Goal: Communication & Community: Answer question/provide support

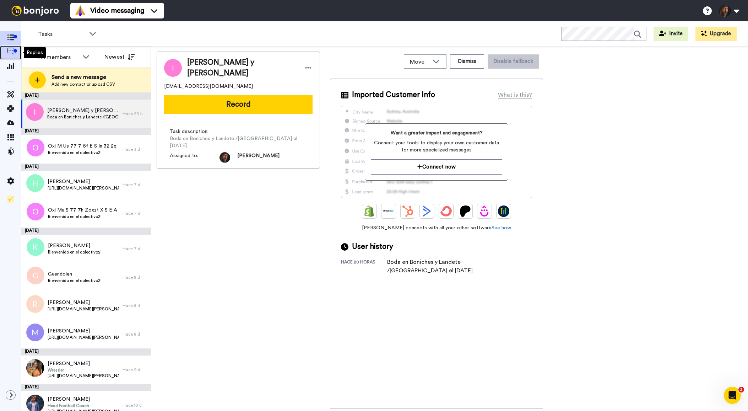
click at [10, 48] on icon at bounding box center [10, 51] width 7 height 7
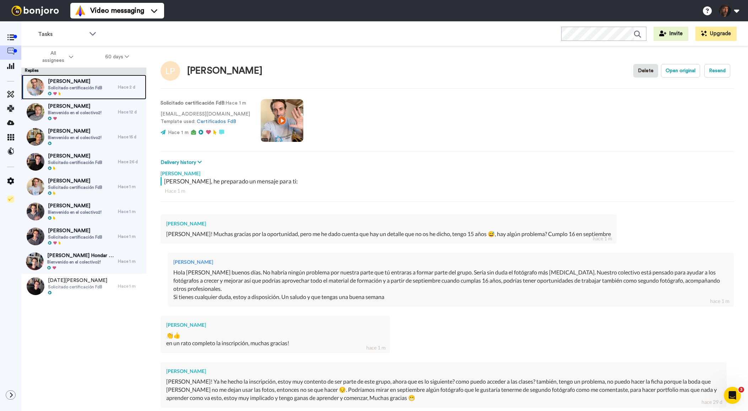
click at [87, 86] on span "Solicitado certificación FdB" at bounding box center [75, 88] width 54 height 6
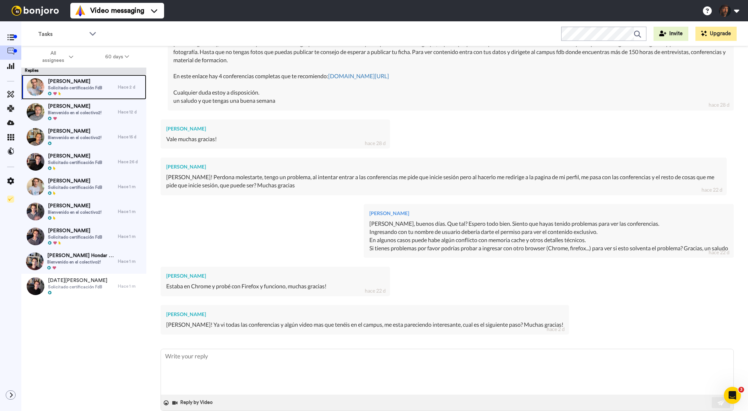
scroll to position [398, 0]
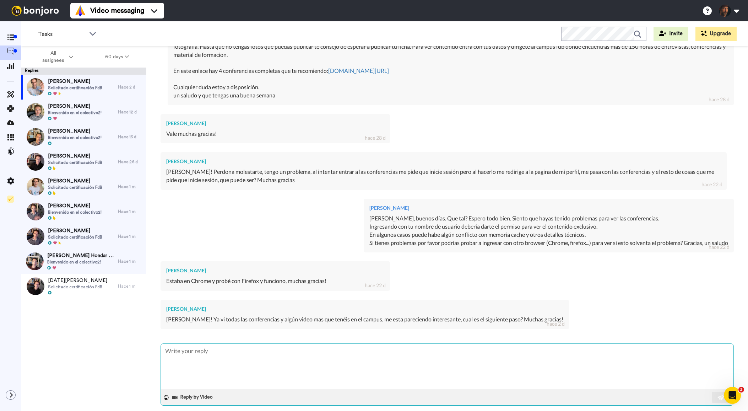
click at [313, 345] on textarea at bounding box center [447, 366] width 573 height 45
click at [199, 392] on button "Reply by Video" at bounding box center [193, 397] width 43 height 11
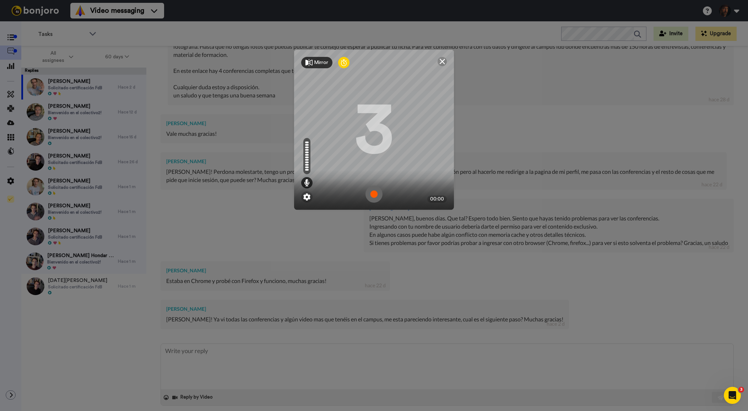
click at [376, 197] on img at bounding box center [374, 193] width 17 height 17
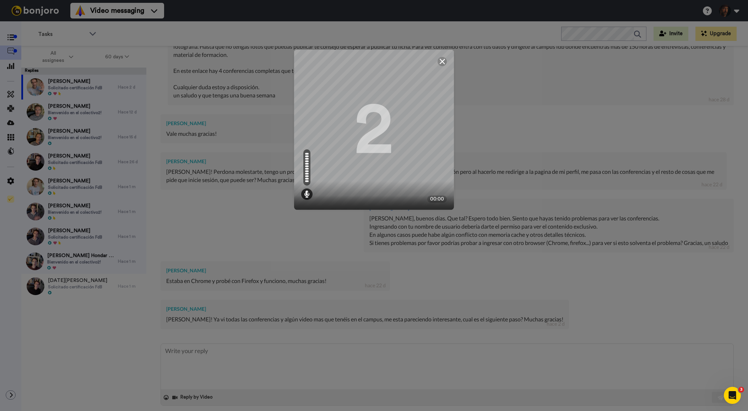
click at [372, 156] on div "2" at bounding box center [374, 129] width 38 height 53
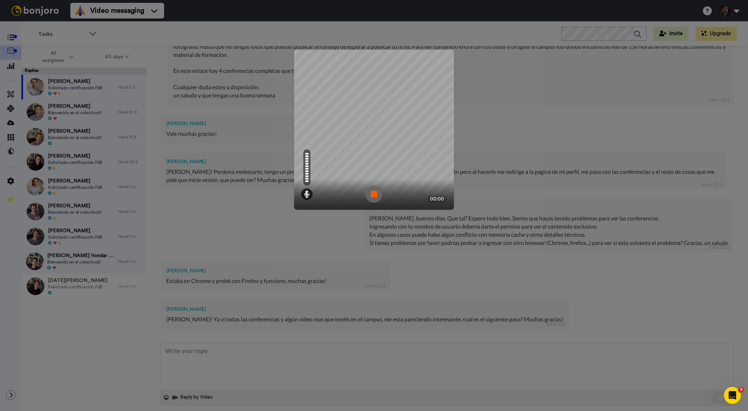
click at [372, 193] on img at bounding box center [374, 193] width 17 height 17
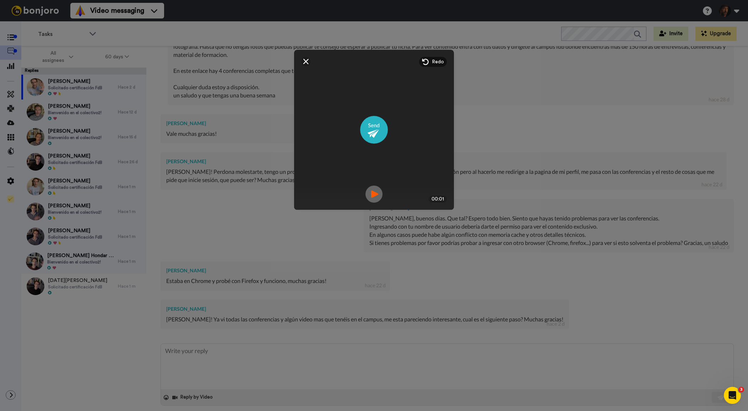
click at [426, 60] on icon at bounding box center [425, 61] width 7 height 7
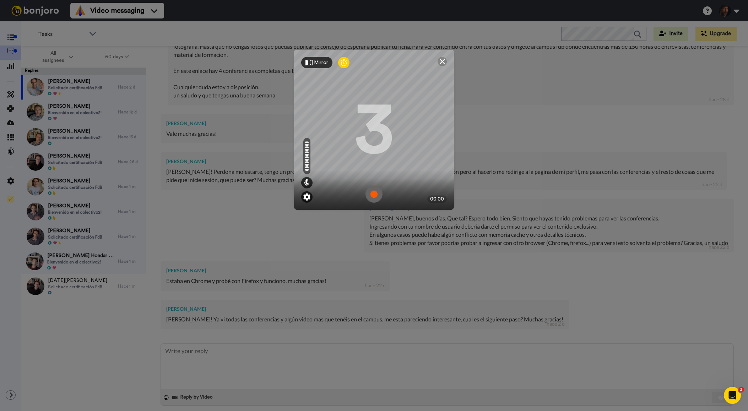
click at [305, 199] on img at bounding box center [306, 196] width 7 height 7
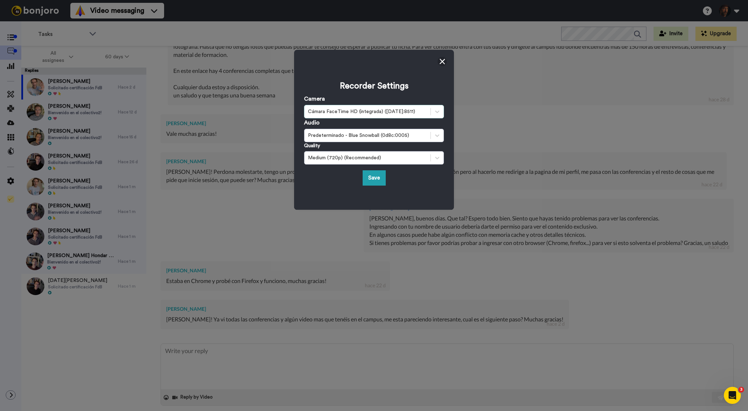
click at [345, 113] on div "Cámara FaceTime HD (integrada) (05ac:8511)" at bounding box center [367, 111] width 119 height 7
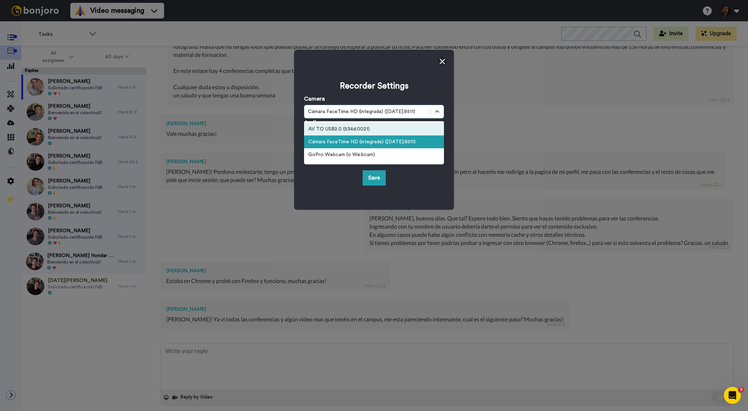
click at [342, 130] on div "AV TO USB2.0 (534d:0021)" at bounding box center [374, 129] width 140 height 13
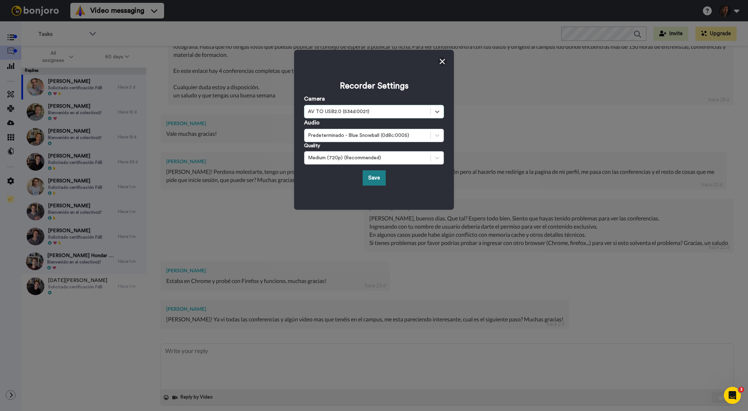
click at [373, 180] on button "Save" at bounding box center [374, 177] width 23 height 15
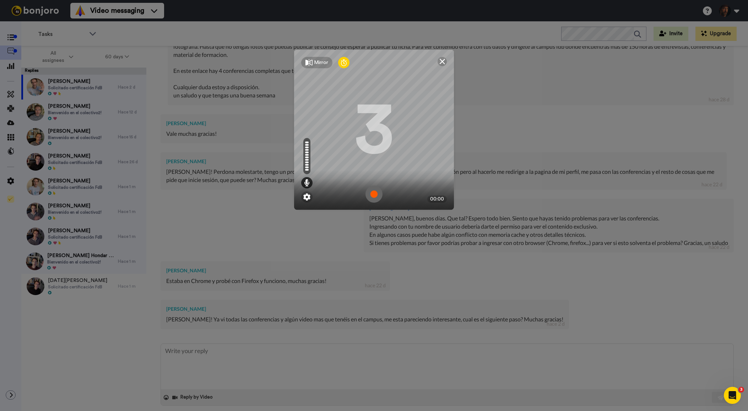
click at [313, 60] on div "Mirror" at bounding box center [316, 62] width 31 height 11
click at [321, 62] on div "Mirrored" at bounding box center [324, 62] width 20 height 7
click at [321, 62] on div "Mirror" at bounding box center [321, 62] width 14 height 7
click at [371, 192] on img at bounding box center [374, 193] width 17 height 17
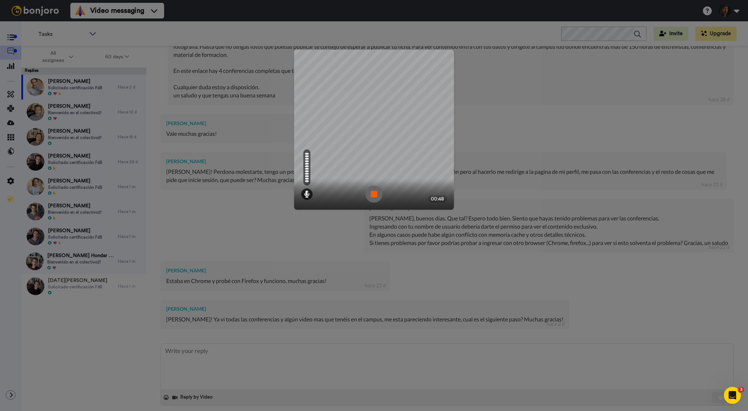
click at [377, 193] on img at bounding box center [374, 193] width 17 height 17
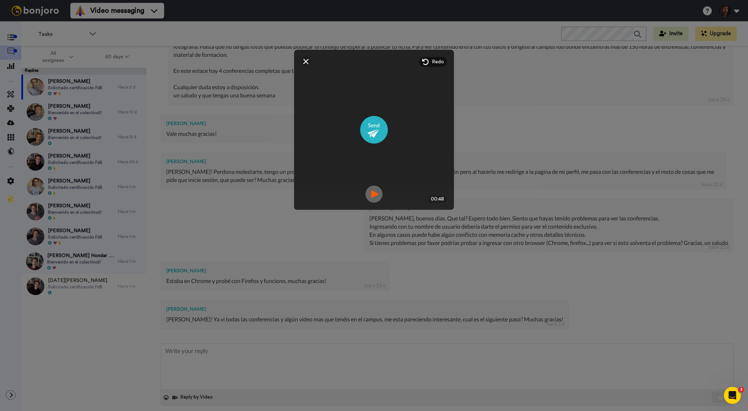
click at [376, 191] on img at bounding box center [374, 193] width 17 height 17
click at [378, 132] on img at bounding box center [374, 130] width 28 height 28
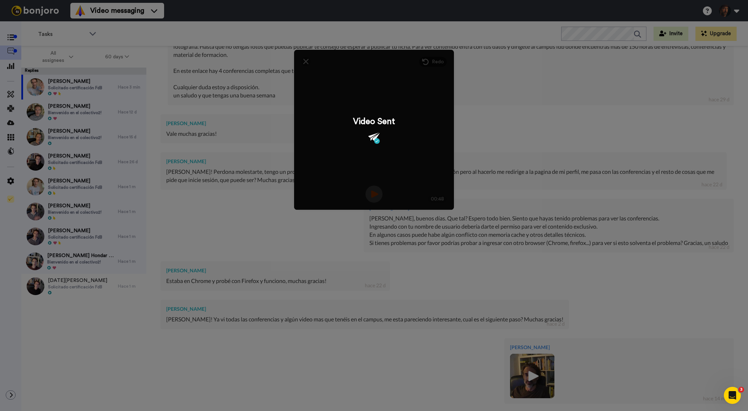
click at [305, 61] on div "Video Sent" at bounding box center [374, 130] width 160 height 160
click at [516, 114] on div "Mirrored Redo 3 00:48 Video Sent" at bounding box center [374, 205] width 748 height 411
type textarea "x"
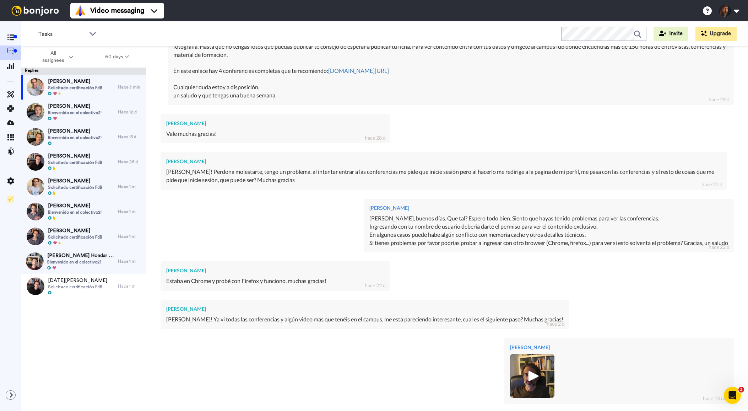
scroll to position [527, 0]
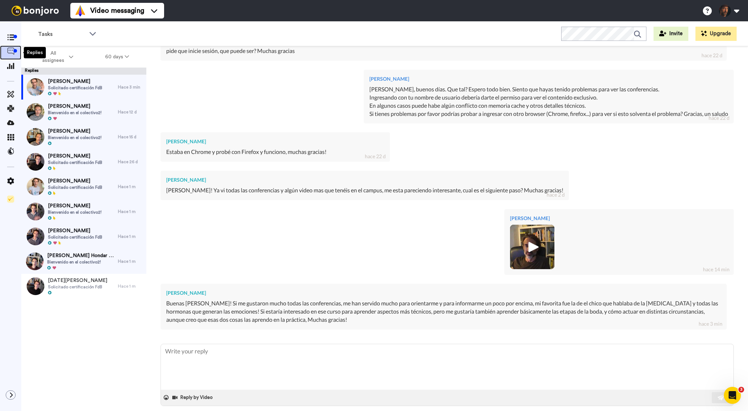
click at [9, 50] on icon at bounding box center [10, 51] width 7 height 7
click at [10, 63] on span at bounding box center [10, 66] width 21 height 7
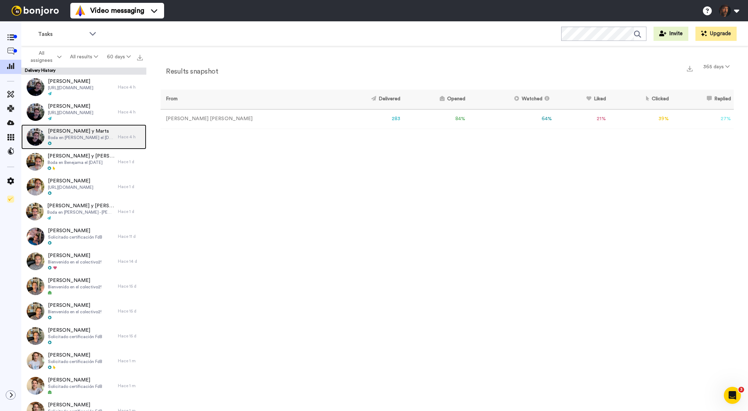
click at [86, 135] on span "Boda en [PERSON_NAME] el [DATE]" at bounding box center [81, 138] width 66 height 6
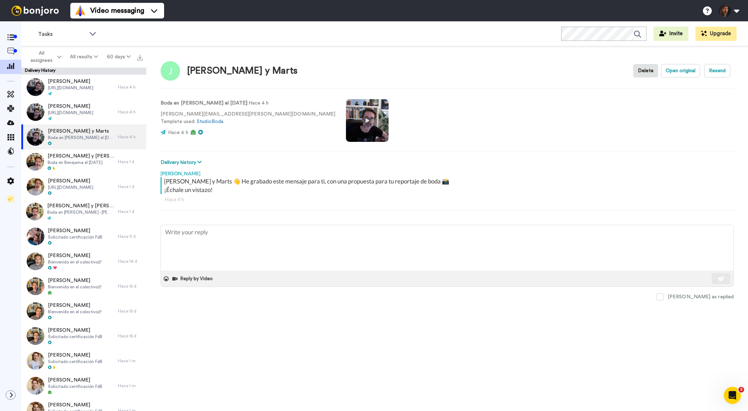
type textarea "x"
type textarea "H"
type textarea "x"
type textarea "Ho"
type textarea "x"
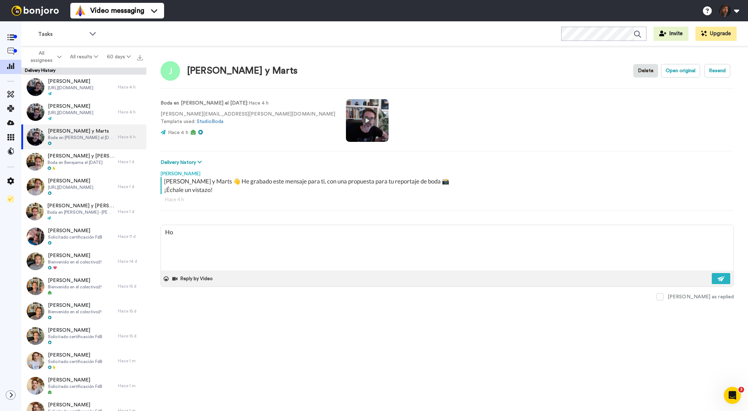
type textarea "Hol"
type textarea "x"
type textarea "Hola"
type textarea "x"
type textarea "Hola"
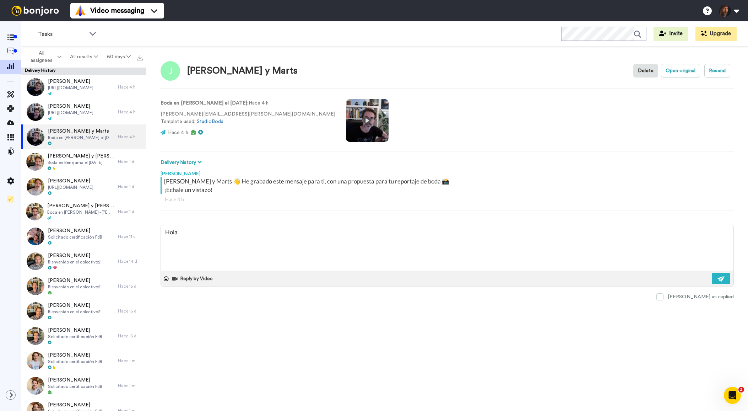
type textarea "x"
type textarea "Hola M"
type textarea "x"
type textarea "Hola MA"
type textarea "x"
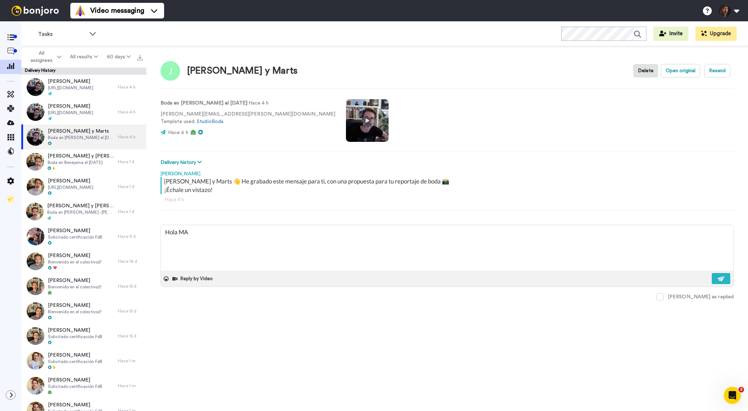
type textarea "Hola MAr"
type textarea "x"
type textarea "Hola MArt"
type textarea "x"
type textarea "Hola MArta"
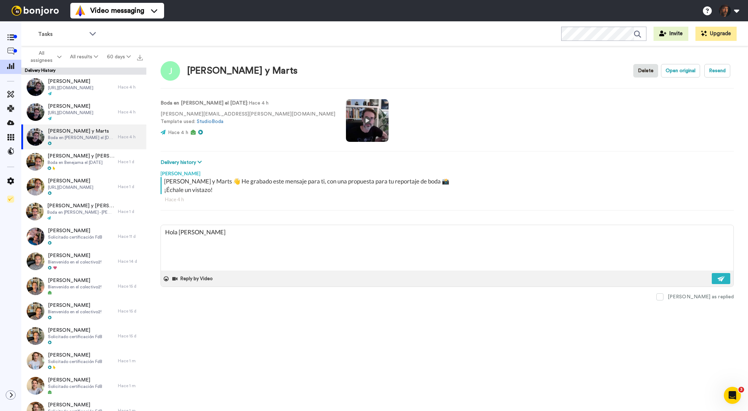
type textarea "x"
type textarea "Hola MArta,"
type textarea "x"
type textarea "Hola MArta,"
type textarea "x"
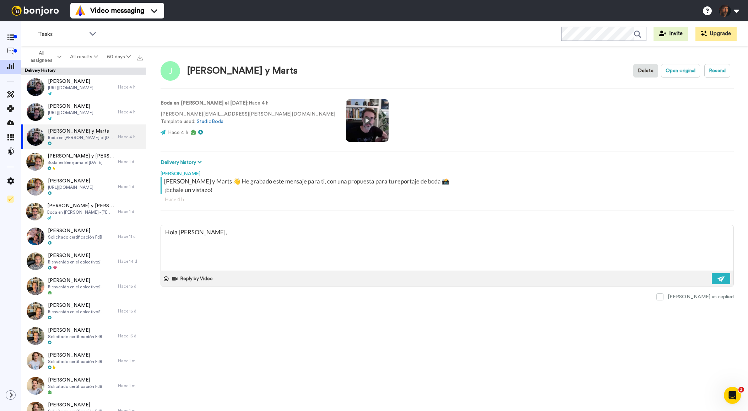
type textarea "Hola MArta, e"
type textarea "x"
type textarea "Hola MArta, en"
type textarea "x"
type textarea "Hola MArta, en e"
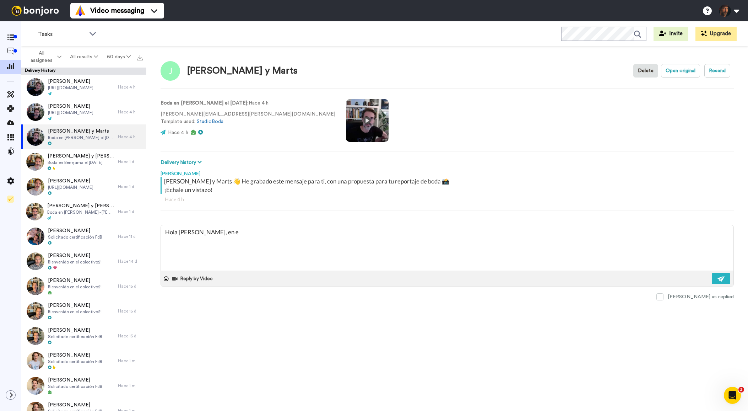
type textarea "x"
type textarea "Hola MArta, en es"
type textarea "x"
type textarea "Hola MArta, en est"
type textarea "x"
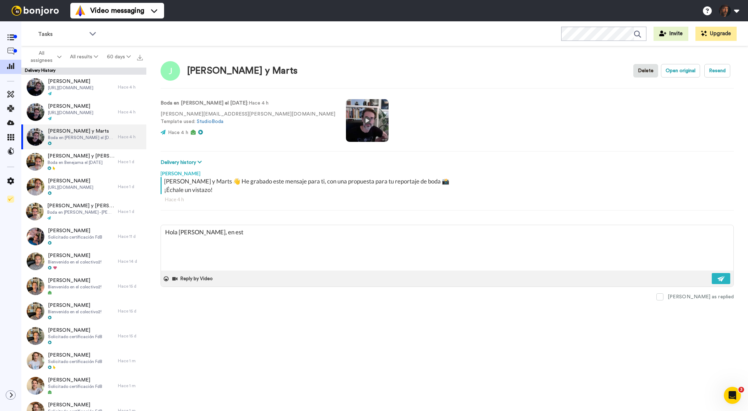
type textarea "Hola MArta, en este"
type textarea "x"
type textarea "Hola MArta, en este"
type textarea "x"
type textarea "Hola MArta, en este e"
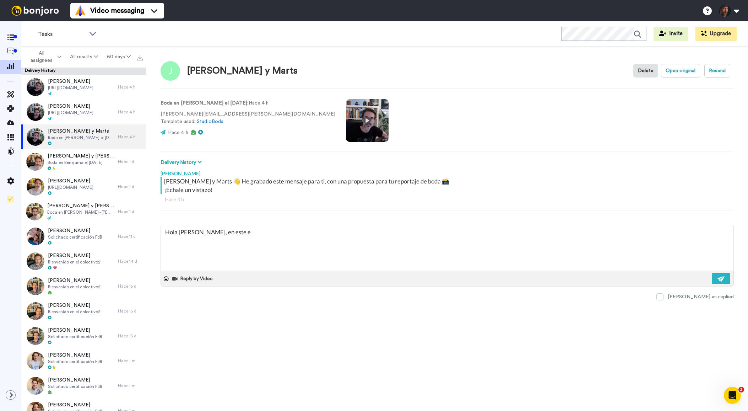
type textarea "x"
type textarea "Hola MArta, en este en"
type textarea "x"
type textarea "Hola MArta, en este enc"
type textarea "x"
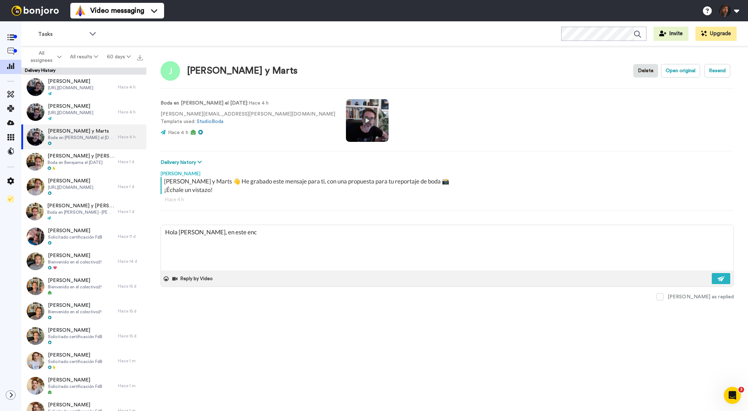
type textarea "Hola MArta, en este enca"
type textarea "x"
type textarea "Hola MArta, en este encae"
type textarea "x"
type textarea "Hola MArta, en este encae"
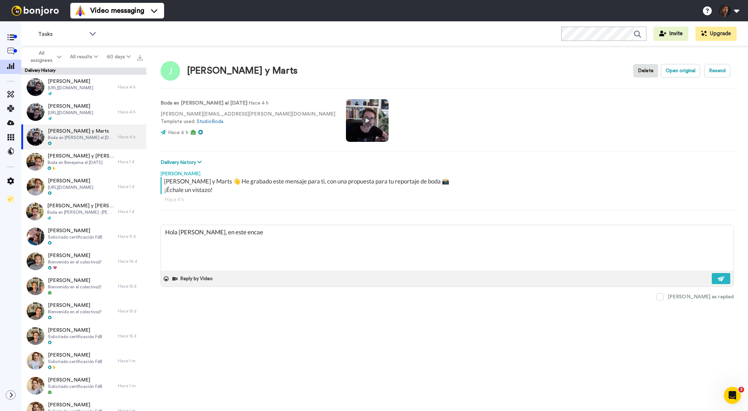
type textarea "x"
type textarea "Hola MArta, en este encae"
type textarea "x"
type textarea "Hola MArta, en este enca"
type textarea "x"
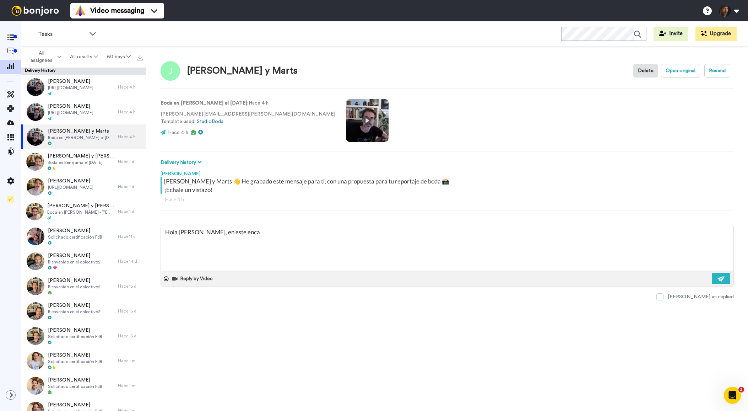
type textarea "Hola MArta, en este enc"
type textarea "x"
type textarea "Hola MArta, en este en"
type textarea "x"
type textarea "Hola MArta, en este enl"
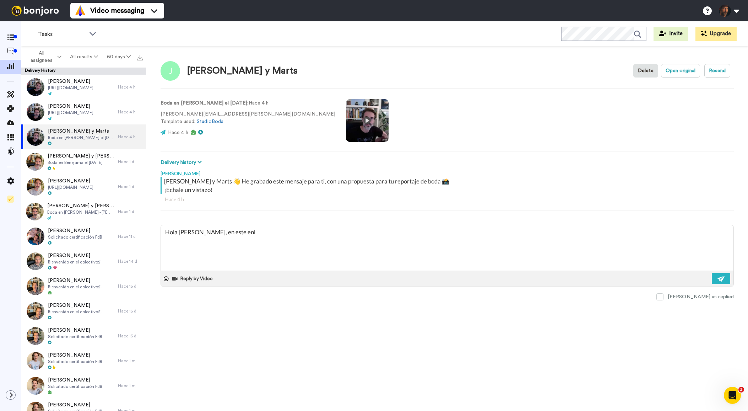
type textarea "x"
type textarea "Hola MArta, en este enla"
type textarea "x"
type textarea "Hola MArta, en este enlac"
type textarea "x"
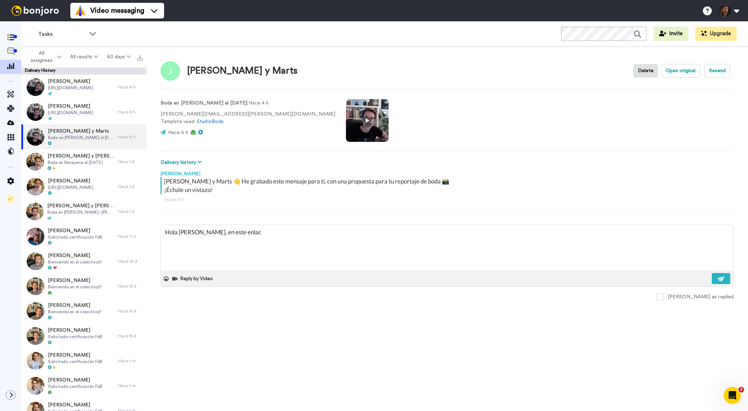
type textarea "Hola MArta, en este enlace"
type textarea "x"
type textarea "Hola MArta, en este enlace"
type textarea "x"
type textarea "Hola MArta, en este enlace p"
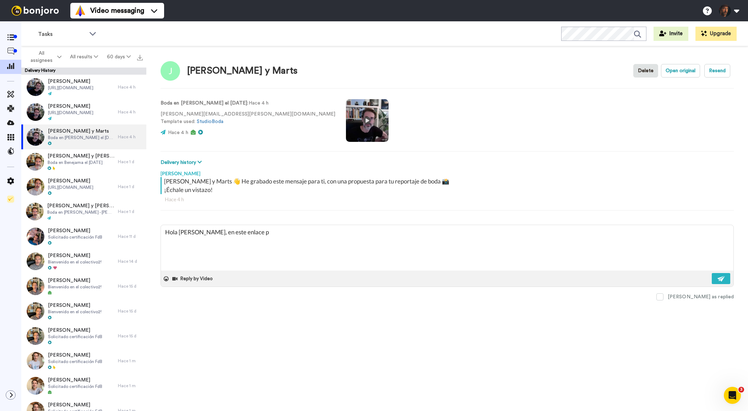
type textarea "x"
type textarea "Hola MArta, en este enlace pu"
type textarea "x"
type textarea "Hola MArta, en este enlace pue"
type textarea "x"
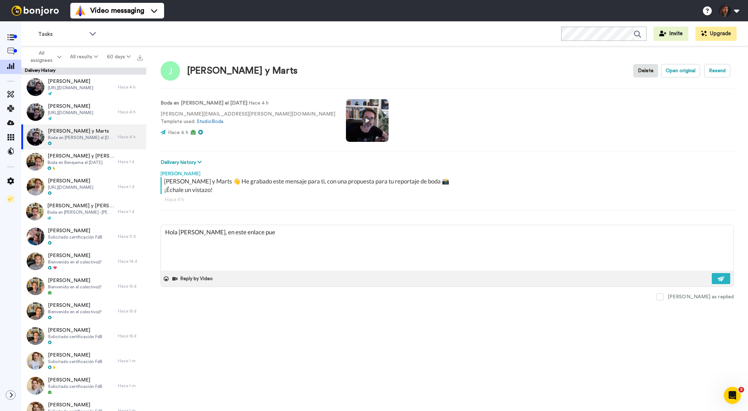
type textarea "Hola MArta, en este enlace pued"
type textarea "x"
type textarea "Hola MArta, en este enlace puede"
type textarea "x"
type textarea "Hola MArta, en este enlace puedes"
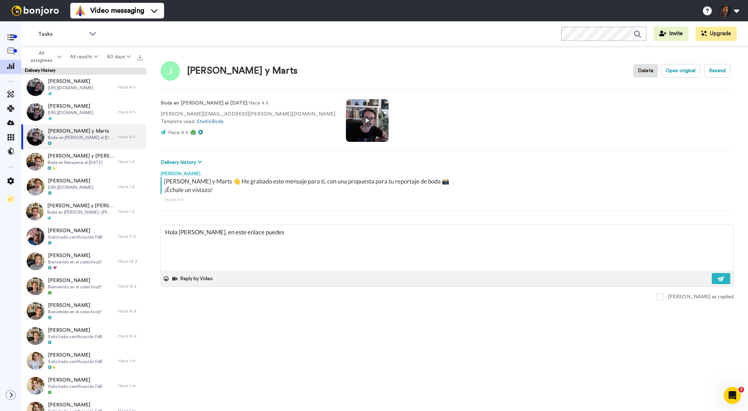
type textarea "x"
type textarea "Hola MArta, en este enlace puedes"
type textarea "x"
type textarea "Hola MArta, en este enlace puedes v"
type textarea "x"
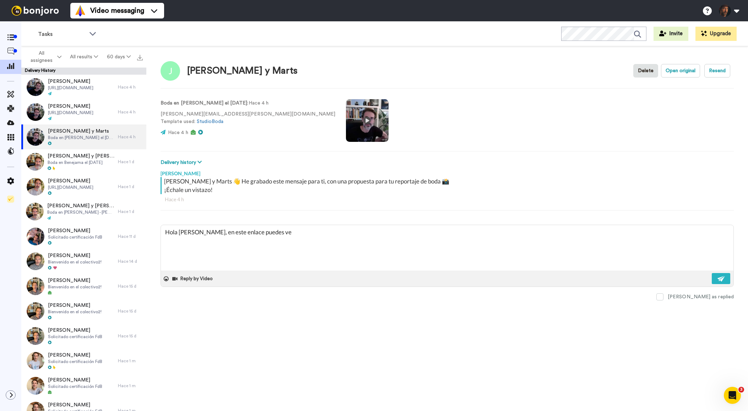
type textarea "Hola MArta, en este enlace puedes ver"
type textarea "x"
type textarea "Hola MArta, en este enlace puedes ver"
type textarea "x"
type textarea "Hola MArta, en este enlace puedes ver l"
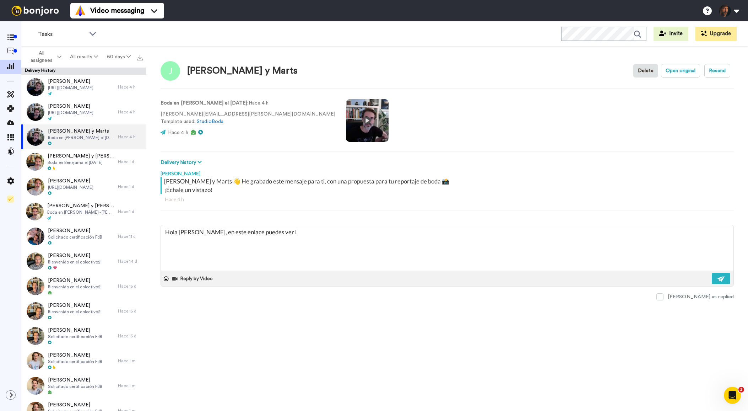
type textarea "x"
type textarea "Hola MArta, en este enlace puedes ver la"
type textarea "x"
type textarea "Hola MArta, en este enlace puedes ver las"
type textarea "x"
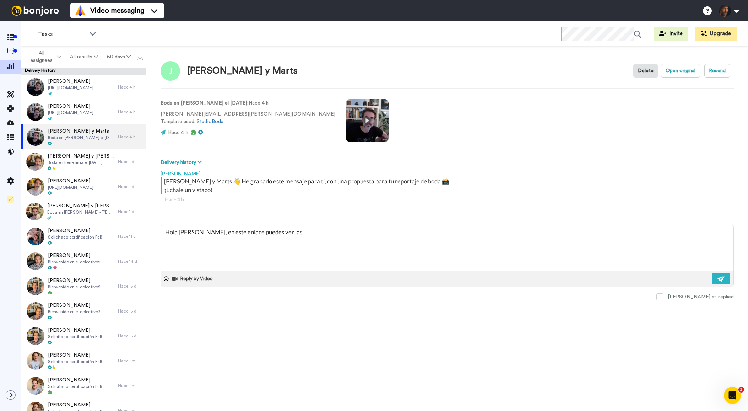
type textarea "Hola MArta, en este enlace puedes ver las"
type textarea "x"
type textarea "Hola MArta, en este enlace puedes ver las p"
type textarea "x"
type textarea "Hola MArta, en este enlace puedes ver las pr"
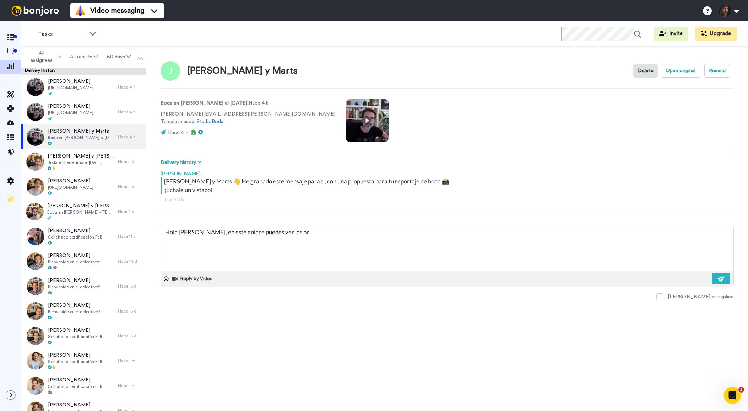
type textarea "x"
type textarea "Hola MArta, en este enlace puedes ver las pro"
type textarea "x"
type textarea "Hola MArta, en este enlace puedes ver las prop"
type textarea "x"
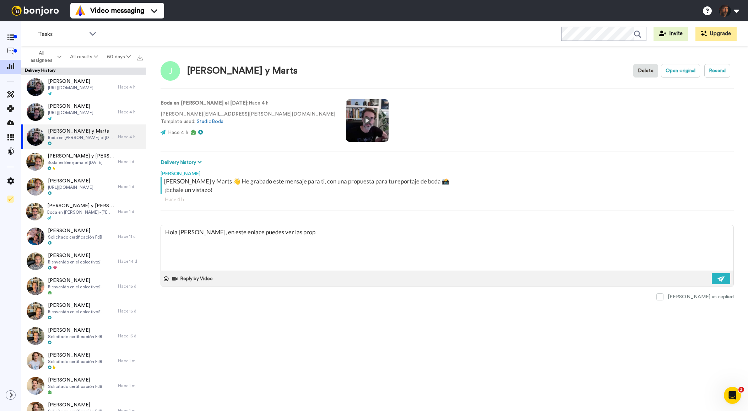
type textarea "Hola MArta, en este enlace puedes ver las propu"
type textarea "x"
type textarea "Hola MArta, en este enlace puedes ver las propue"
type textarea "x"
type textarea "Hola MArta, en este enlace puedes ver las propues"
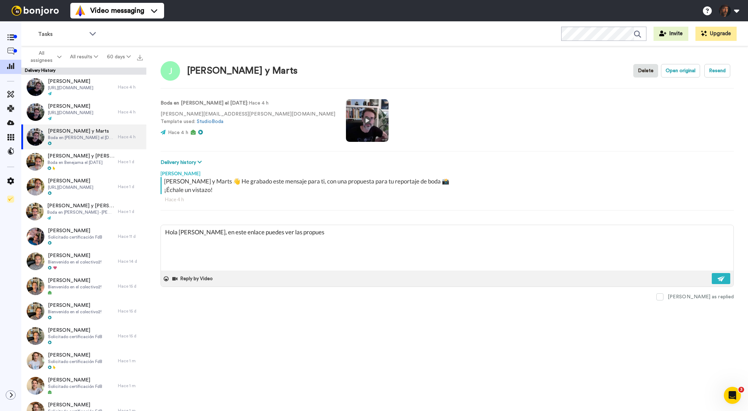
type textarea "x"
type textarea "Hola MArta, en este enlace puedes ver las propuest"
type textarea "x"
type textarea "Hola MArta, en este enlace puedes ver las propuesta"
type textarea "x"
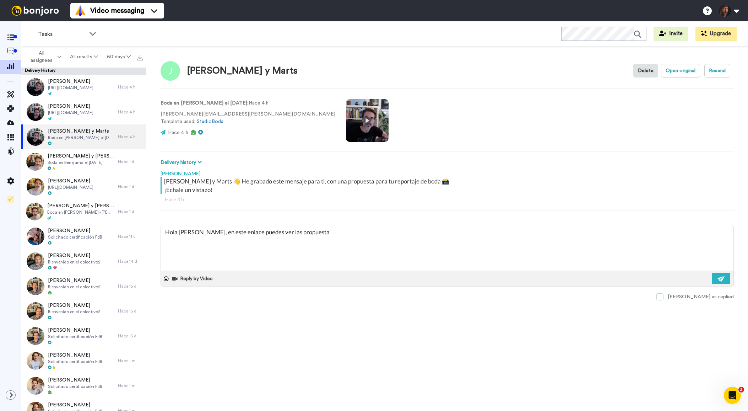
type textarea "Hola MArta, en este enlace puedes ver las propuestas"
type textarea "x"
type textarea "Hola MArta, en este enlace puedes ver las propuestas"
type textarea "x"
type textarea "Hola MArta, en este enlace puedes ver las propuestas d"
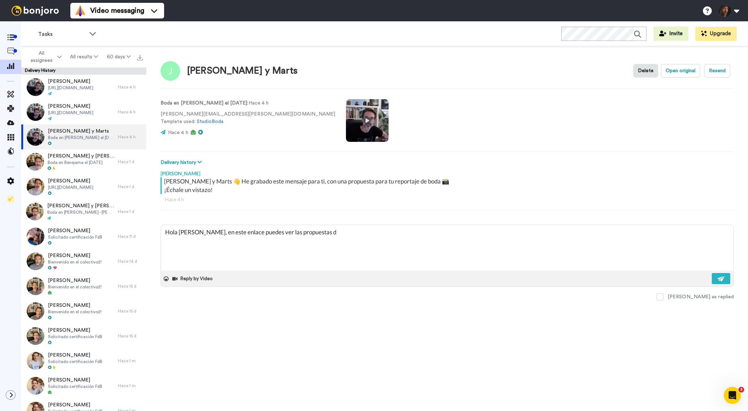
type textarea "x"
type textarea "Hola MArta, en este enlace puedes ver las propuestas de"
type textarea "x"
type textarea "Hola MArta, en este enlace puedes ver las propuestas de"
type textarea "x"
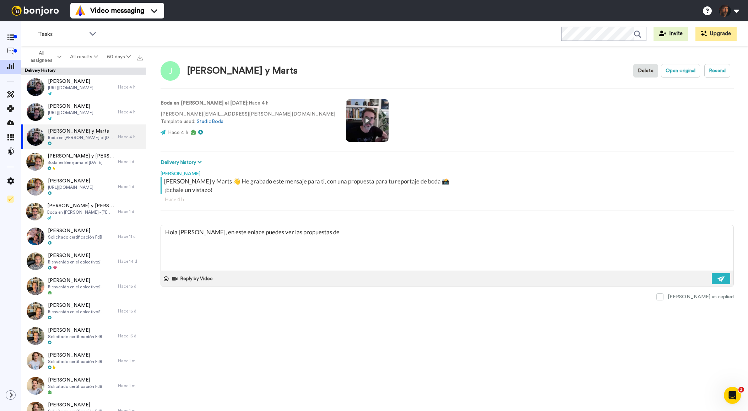
type textarea "Hola MArta, en este enlace puedes ver las propuestas de v"
type textarea "x"
type textarea "Hola MArta, en este enlace puedes ver las propuestas de vi"
type textarea "x"
type textarea "Hola MArta, en este enlace puedes ver las propuestas de vid"
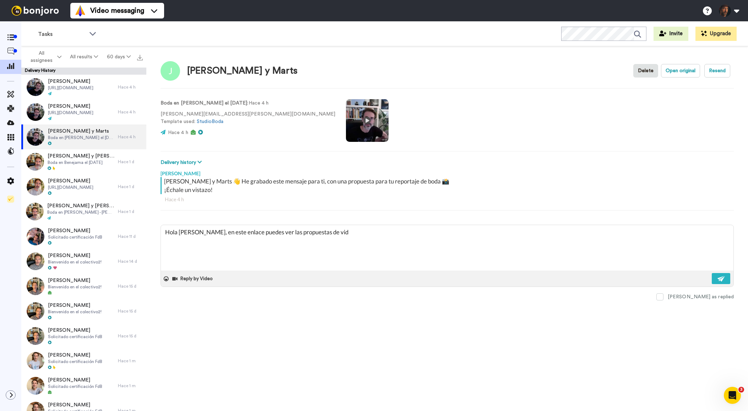
type textarea "x"
type textarea "Hola MArta, en este enlace puedes ver las propuestas de vide"
type textarea "x"
type textarea "Hola MArta, en este enlace puedes ver las propuestas de video"
type textarea "x"
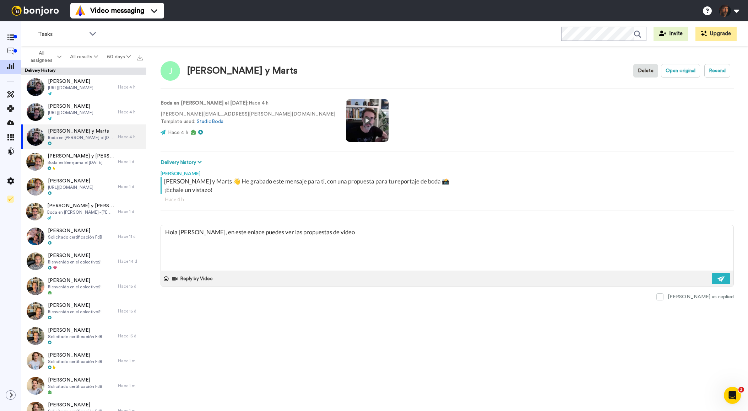
type textarea "Hola MArta, en este enlace puedes ver las propuestas de video"
type textarea "x"
type textarea "Hola MArta, en este enlace puedes ver las propuestas de video r"
type textarea "x"
type textarea "Hola MArta, en este enlace puedes ver las propuestas de video re"
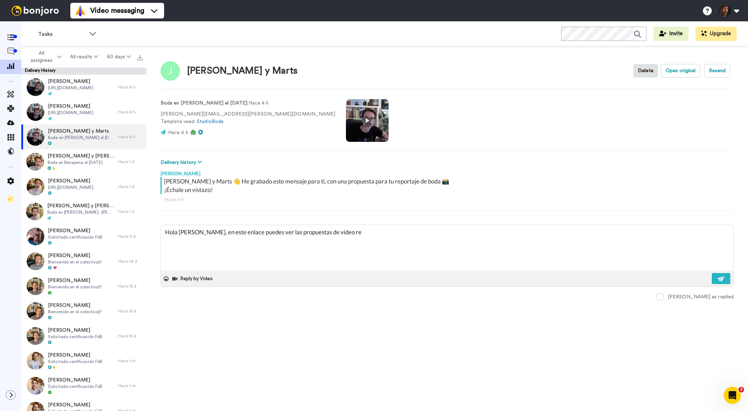
type textarea "x"
type textarea "Hola MArta, en este enlace puedes ver las propuestas de video repo"
type textarea "x"
type textarea "Hola MArta, en este enlace puedes ver las propuestas de video repor"
type textarea "x"
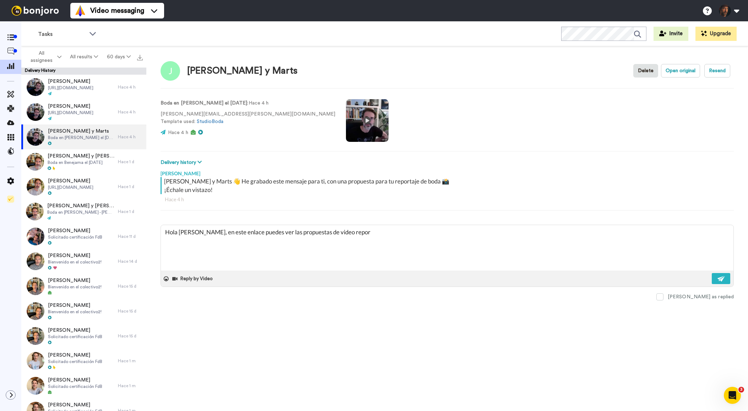
type textarea "Hola MArta, en este enlace puedes ver las propuestas de video report"
type textarea "x"
type textarea "Hola MArta, en este enlace puedes ver las propuestas de video reporta"
type textarea "x"
type textarea "Hola MArta, en este enlace puedes ver las propuestas de video reportaje"
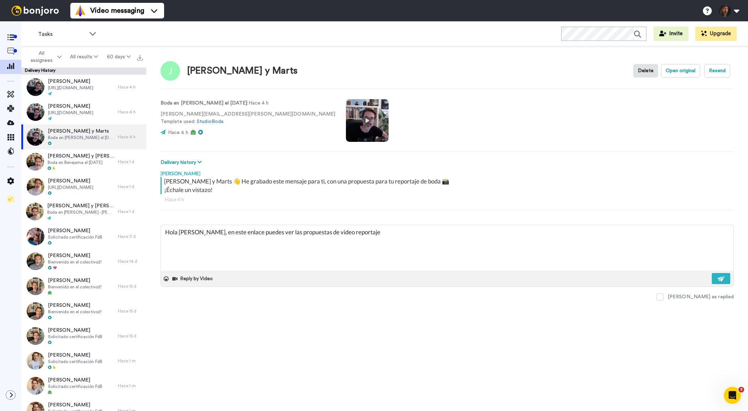
type textarea "x"
type textarea "Hola MArta, en este enlace puedes ver las propuestas de video reportaje:"
type textarea "x"
type textarea "Hola MArta, en este enlace puedes ver las propuestas de video reportaje:"
type textarea "x"
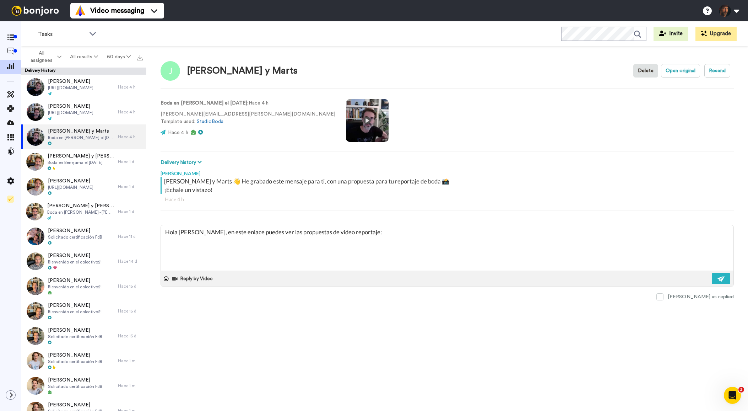
type textarea "Hola MArta, en este enlace puedes ver las propuestas de video reportaje: https:…"
click at [185, 233] on textarea "Hola MArta, en este enlace puedes ver las propuestas de video reportaje: https:…" at bounding box center [447, 247] width 573 height 45
type textarea "x"
type textarea "Hola Marta, en este enlace puedes ver las propuestas de video reportaje: https:…"
click at [197, 233] on textarea "Hola Marta, en este enlace puedes ver las propuestas de video reportaje: https:…" at bounding box center [447, 247] width 573 height 45
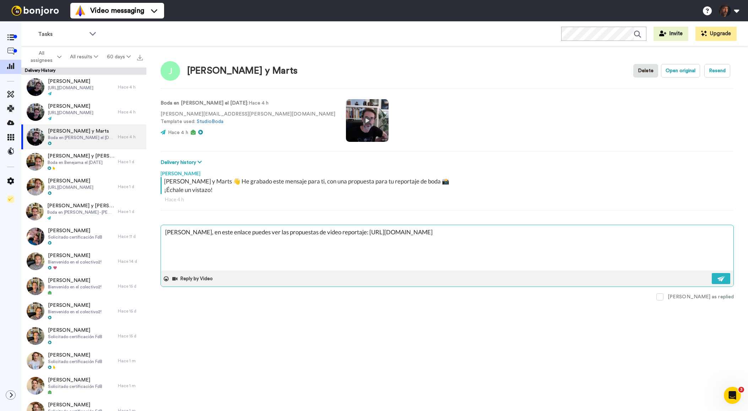
type textarea "x"
type textarea "Hola Marta, ben este enlace puedes ver las propuestas de video reportaje: https…"
type textarea "x"
type textarea "Hola Marta, buen este enlace puedes ver las propuestas de video reportaje: http…"
type textarea "x"
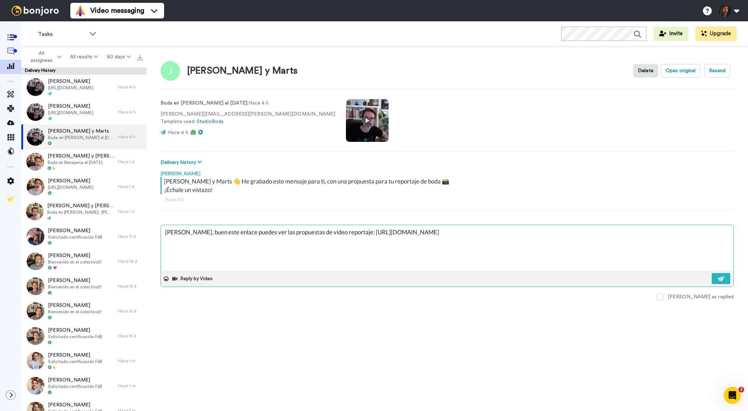
type textarea "Hola Marta, bueen este enlace puedes ver las propuestas de video reportaje: htt…"
type textarea "x"
type textarea "Hola Marta, buenen este enlace puedes ver las propuestas de video reportaje: ht…"
type textarea "x"
type textarea "Hola Marta, buenaen este enlace puedes ver las propuestas de video reportaje: h…"
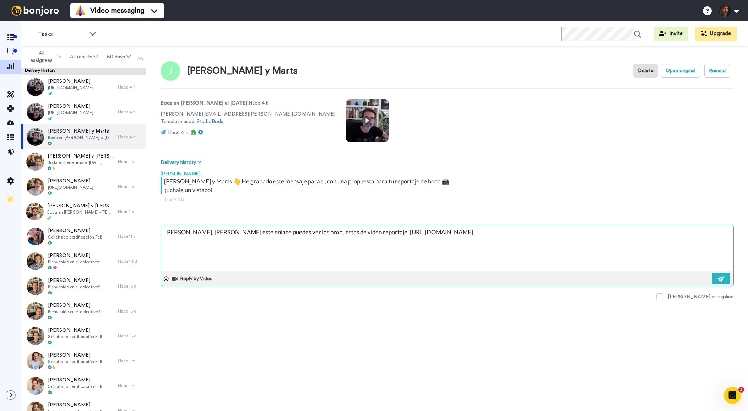
type textarea "x"
type textarea "Hola Marta, buenas en este enlace puedes ver las propuestas de video reportaje:…"
type textarea "x"
type textarea "Hola Marta, buenas ten este enlace puedes ver las propuestas de video reportaje…"
type textarea "x"
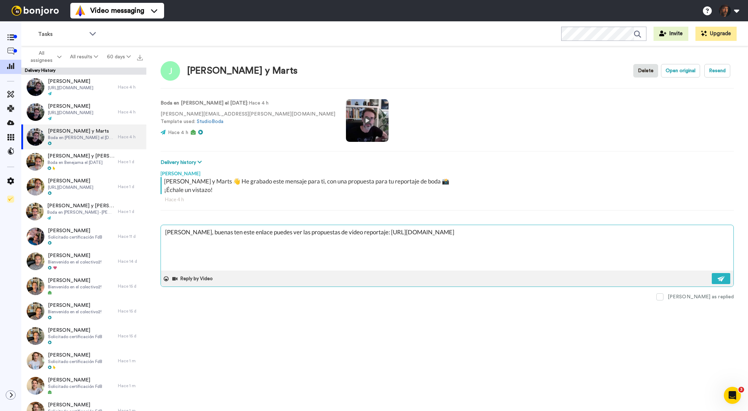
type textarea "Hola Marta, buenas taen este enlace puedes ver las propuestas de video reportaj…"
type textarea "x"
type textarea "Hola Marta, buenas taren este enlace puedes ver las propuestas de video reporta…"
type textarea "x"
type textarea "Hola Marta, buenas tarden este enlace puedes ver las propuestas de video report…"
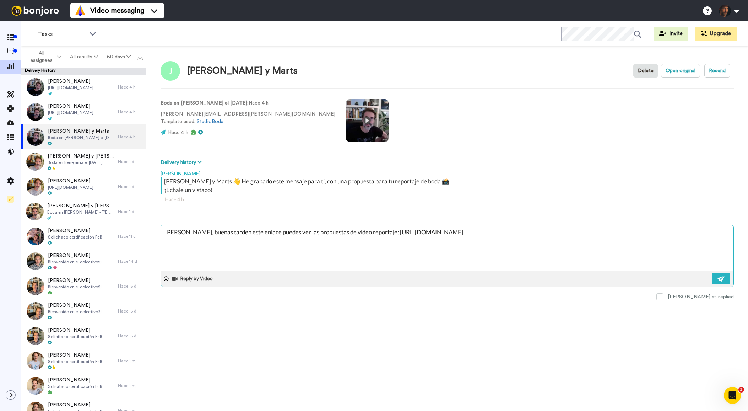
type textarea "x"
type textarea "Hola Marta, buenas tardeen este enlace puedes ver las propuestas de video repor…"
type textarea "x"
type textarea "Hola Marta, buenas tardesen este enlace puedes ver las propuestas de video repo…"
type textarea "x"
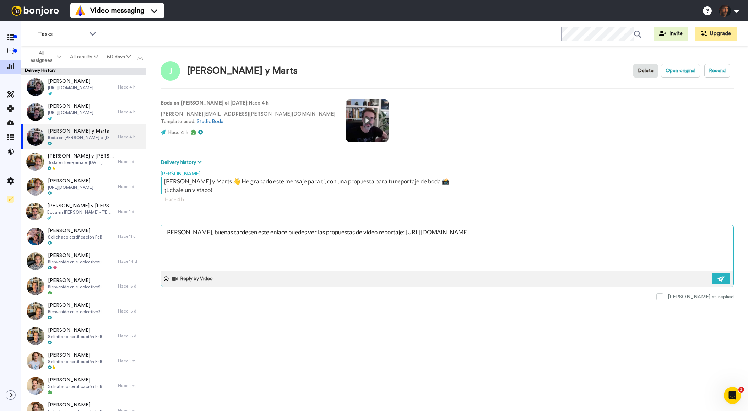
type textarea "Hola Marta, buenas tardes.en este enlace puedes ver las propuestas de video rep…"
type textarea "x"
type textarea "Hola Marta, buenas tardes. en este enlace puedes ver las propuestas de video re…"
type textarea "x"
type textarea "Hola Marta, buenas tardes. n este enlace puedes ver las propuestas de video rep…"
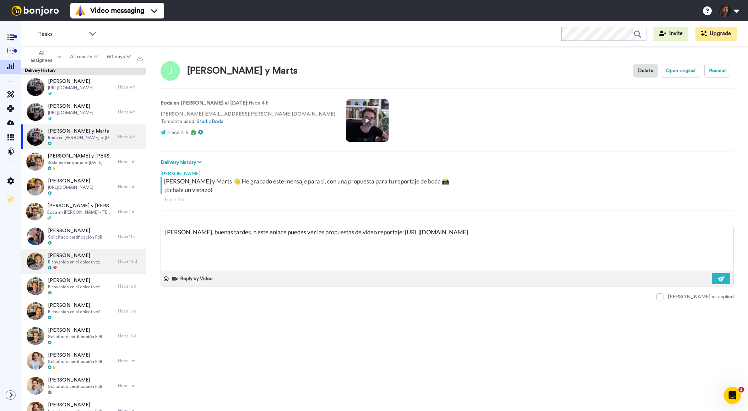
type textarea "x"
type textarea "Hola Marta, buenas tardes. En este enlace puedes ver las propuestas de video re…"
drag, startPoint x: 392, startPoint y: 232, endPoint x: 393, endPoint y: 245, distance: 12.8
click at [392, 232] on textarea "Hola Marta, buenas tardes. En este enlace puedes ver las propuestas de video re…" at bounding box center [447, 247] width 573 height 45
type textarea "x"
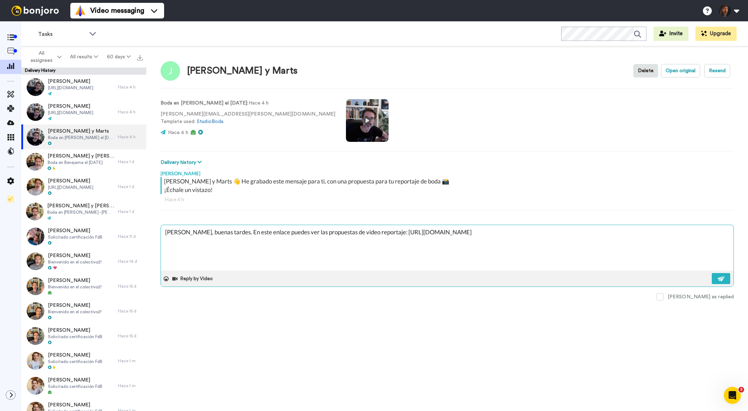
type textarea "Hola Marta, buenas tardes. En este enlace puedes ver las propuestas de video re…"
type textarea "x"
type textarea "Hola Marta, buenas tardes. En este enlace puedes ver las propuestas de video re…"
type textarea "x"
type textarea "Hola Marta, buenas tardes. En este enlace puedes ver las propuestas de video re…"
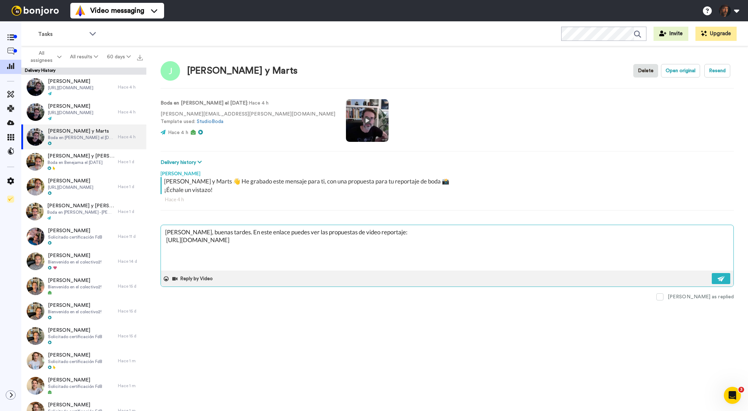
type textarea "x"
type textarea "Hola Marta, buenas tardes. En este enlace puedes ver las propuestas de video re…"
type textarea "x"
type textarea "Hola Marta, buenas tardes. En este enlace puedes ver las propuestas de video re…"
click at [189, 278] on button "Reply by Video" at bounding box center [193, 278] width 43 height 11
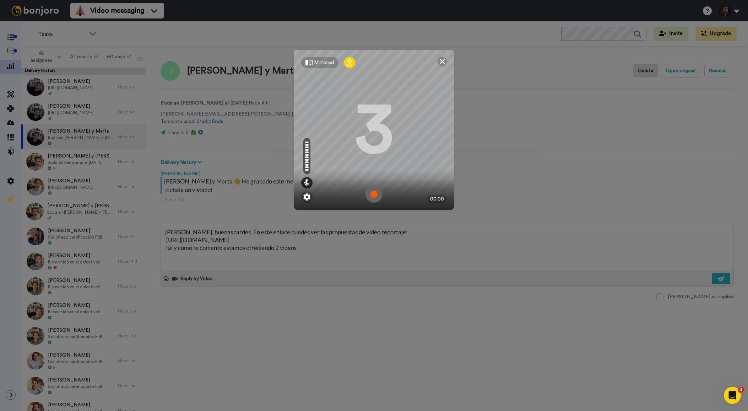
click at [445, 61] on img at bounding box center [443, 62] width 6 height 6
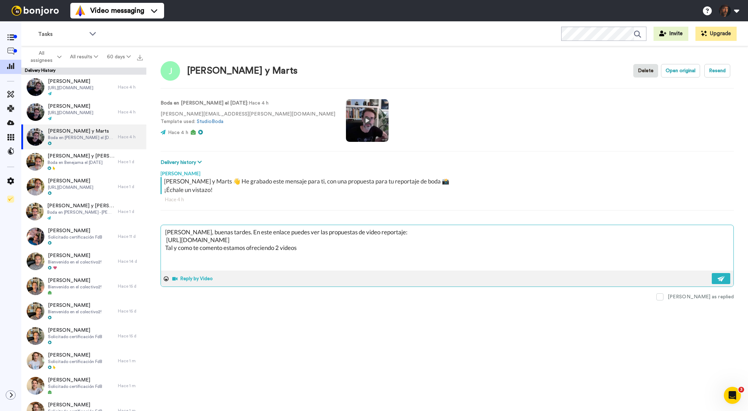
click at [174, 279] on span at bounding box center [176, 278] width 8 height 4
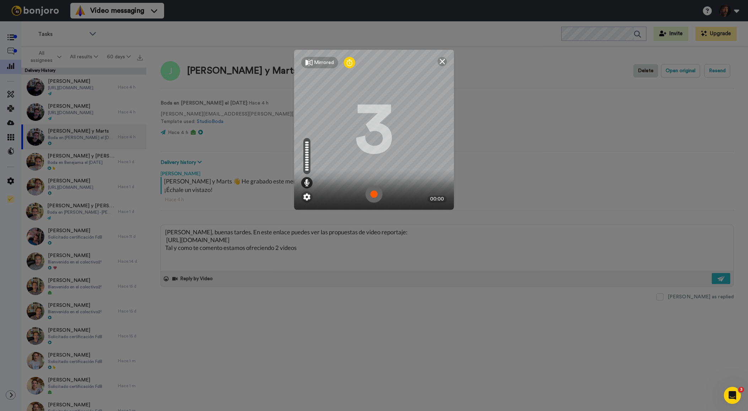
click at [444, 63] on img at bounding box center [443, 62] width 6 height 6
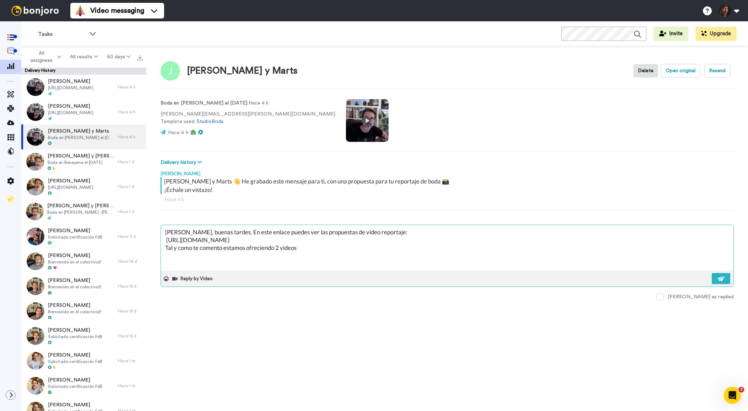
drag, startPoint x: 476, startPoint y: 243, endPoint x: 173, endPoint y: 242, distance: 303.1
click at [155, 242] on div "José y Marts Delete Open original Resend Boda en Avila el 2026-09-12 : Hace 4 h…" at bounding box center [447, 230] width 602 height 368
drag, startPoint x: 300, startPoint y: 247, endPoint x: 158, endPoint y: 240, distance: 142.3
click at [158, 240] on div "José y Marts Delete Open original Resend Boda en Avila el 2026-09-12 : Hace 4 h…" at bounding box center [447, 230] width 602 height 368
click at [238, 232] on textarea "Hola Marta, buenas tardes. En este enlace puedes ver las propuestas de video re…" at bounding box center [447, 247] width 573 height 45
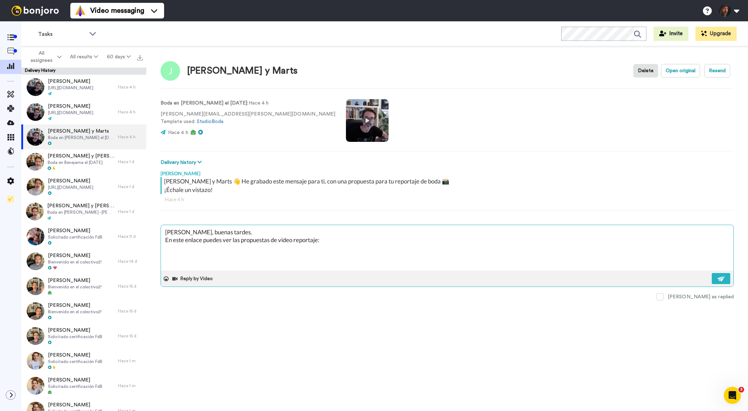
click at [293, 232] on textarea "Hola Marta, buenas tardes. En este enlace puedes ver las propuestas de video re…" at bounding box center [447, 247] width 573 height 45
drag, startPoint x: 238, startPoint y: 232, endPoint x: 246, endPoint y: 239, distance: 10.1
click at [238, 232] on textarea "Hola Marta, buenas tardes. En el botón puedes ver las tarifas de los reportajes…" at bounding box center [447, 247] width 573 height 45
drag, startPoint x: 291, startPoint y: 233, endPoint x: 287, endPoint y: 243, distance: 10.7
click at [291, 233] on textarea "Hola Marta, buenas tardes. Pulsando en el botón puedes ver las tarifas de los r…" at bounding box center [447, 247] width 573 height 45
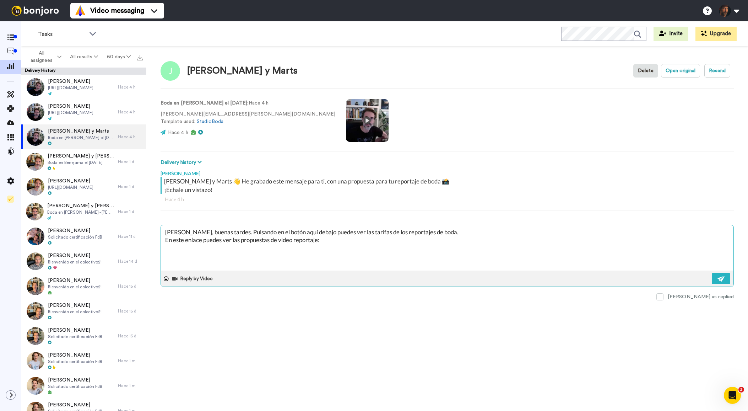
drag, startPoint x: 343, startPoint y: 232, endPoint x: 331, endPoint y: 235, distance: 12.4
click at [349, 232] on textarea "Hola Marta, buenas tardes. Pulsando en el botón aquí debajo puedes ver las tari…" at bounding box center [447, 247] width 573 height 45
drag, startPoint x: 323, startPoint y: 235, endPoint x: 352, endPoint y: 232, distance: 28.5
click at [352, 232] on textarea "Hola Marta, buenas tardes. Pulsando en el botón aquí debajo puedes ver las tari…" at bounding box center [447, 247] width 573 height 45
drag, startPoint x: 351, startPoint y: 233, endPoint x: 381, endPoint y: 231, distance: 29.9
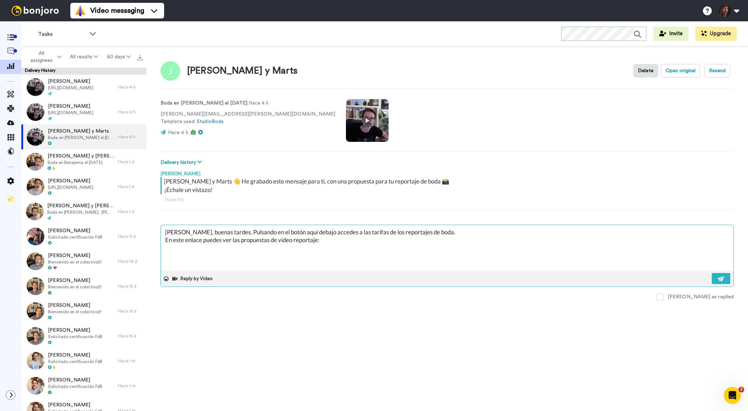
click at [381, 231] on textarea "Hola Marta, buenas tardes. Pulsando en el botón aquí debajo accedes a las tarif…" at bounding box center [447, 247] width 573 height 45
drag, startPoint x: 486, startPoint y: 233, endPoint x: 536, endPoint y: 231, distance: 49.4
click at [536, 231] on textarea "Hola Marta, buenas tardes. Pulsando en el botón aquí debajo accedes a un pdf co…" at bounding box center [447, 247] width 573 height 45
click at [326, 240] on textarea "Hola Marta, buenas tardes. Pulsando en el botón aquí debajo accedes a un pdf co…" at bounding box center [447, 247] width 573 height 45
paste textarea "https://www.studioboda.com/blog/wp-content/uploads/2025/08/Studio-Boda-tarifas-…"
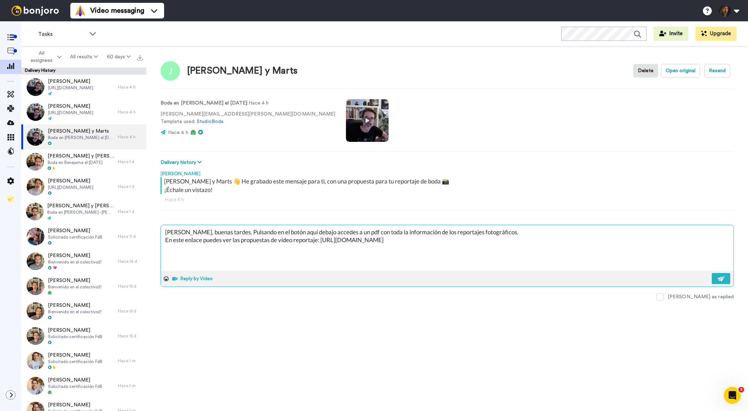
click at [186, 278] on button "Reply by Video" at bounding box center [193, 278] width 43 height 11
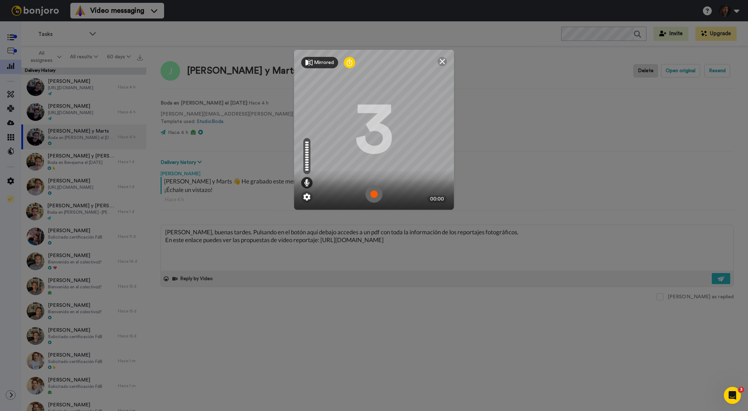
click at [324, 62] on div "Mirrored" at bounding box center [324, 62] width 20 height 7
click at [374, 196] on img at bounding box center [374, 193] width 17 height 17
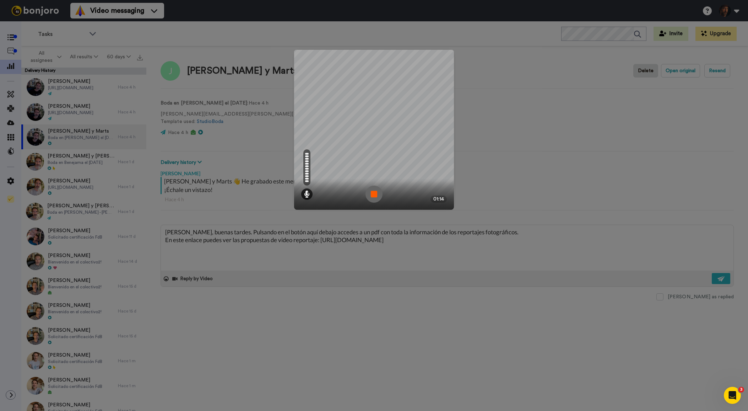
click at [377, 195] on img at bounding box center [374, 193] width 17 height 17
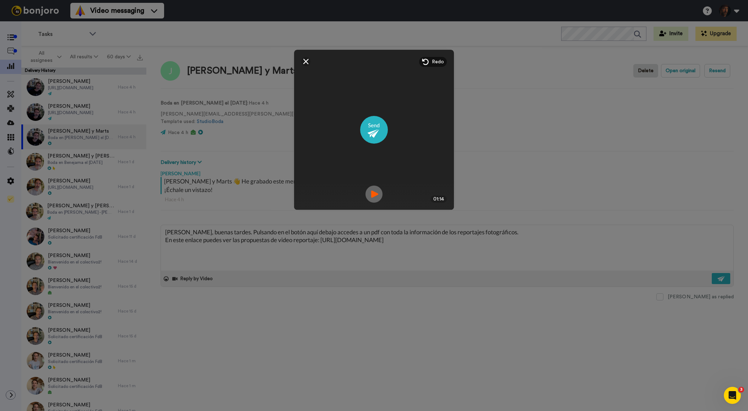
click at [373, 192] on img at bounding box center [374, 193] width 17 height 17
click at [377, 133] on img at bounding box center [374, 130] width 28 height 28
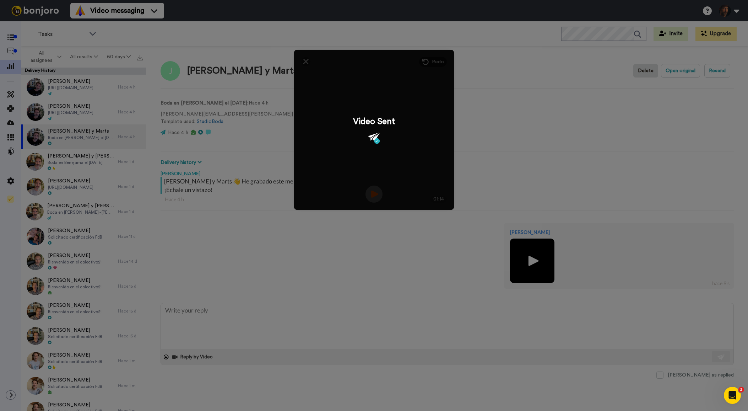
click at [317, 314] on div "Mirror Redo 3 01:14 Video Sent" at bounding box center [374, 205] width 748 height 411
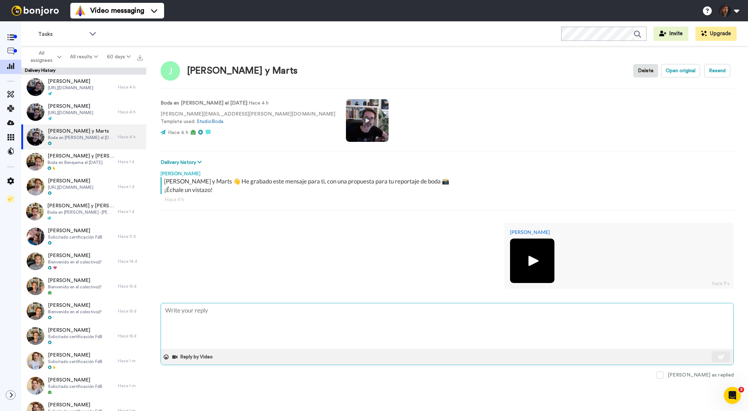
click at [276, 310] on textarea at bounding box center [447, 325] width 573 height 45
paste textarea "https://www.studioboda.com/blog/wp-content/uploads/2025/08/Studio-Boda-tarifas-…"
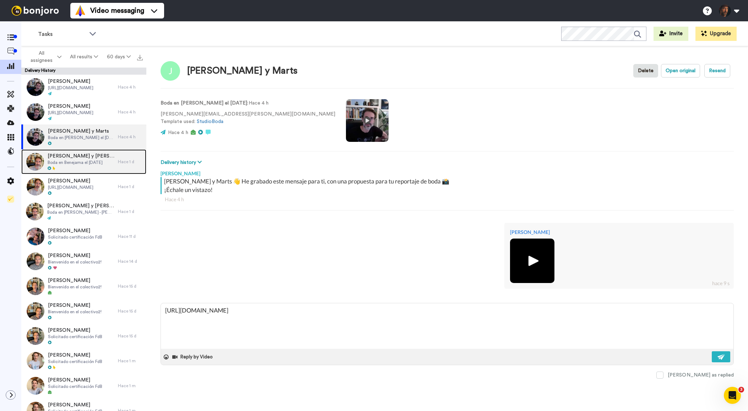
click at [90, 157] on span "Laura y Fran" at bounding box center [81, 155] width 67 height 7
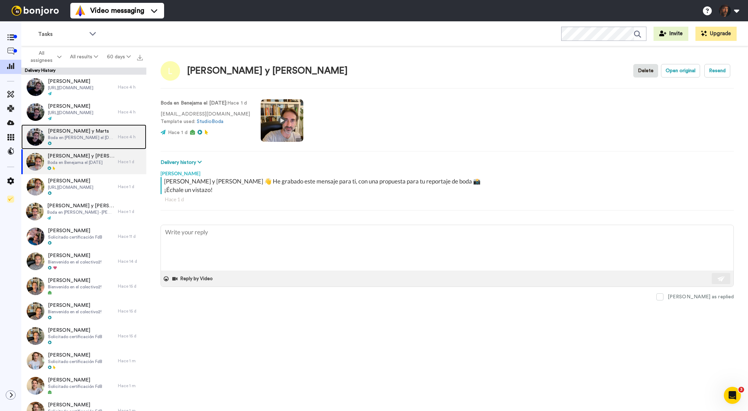
click at [60, 131] on span "[PERSON_NAME] y Marts" at bounding box center [81, 131] width 66 height 7
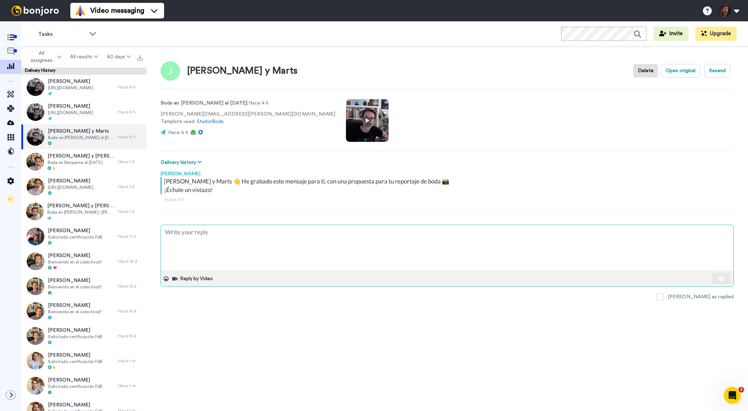
click at [244, 230] on textarea at bounding box center [447, 247] width 573 height 45
click at [91, 132] on span "[PERSON_NAME] y Marts" at bounding box center [81, 131] width 66 height 7
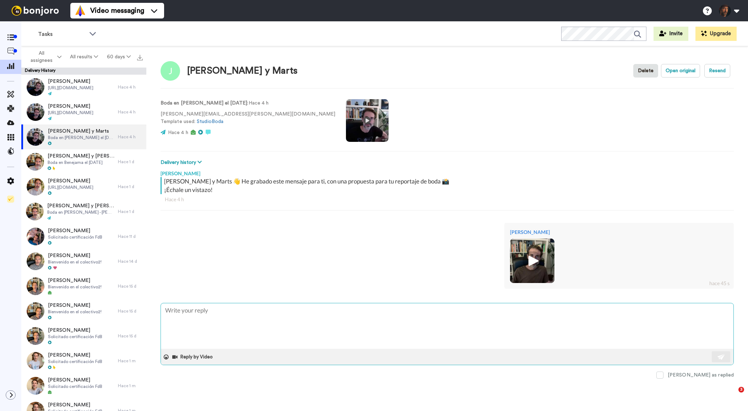
click at [313, 322] on textarea at bounding box center [447, 325] width 573 height 45
type textarea "[URL][DOMAIN_NAME]"
type textarea "x"
type textarea "[URL][DOMAIN_NAME]"
type textarea "x"
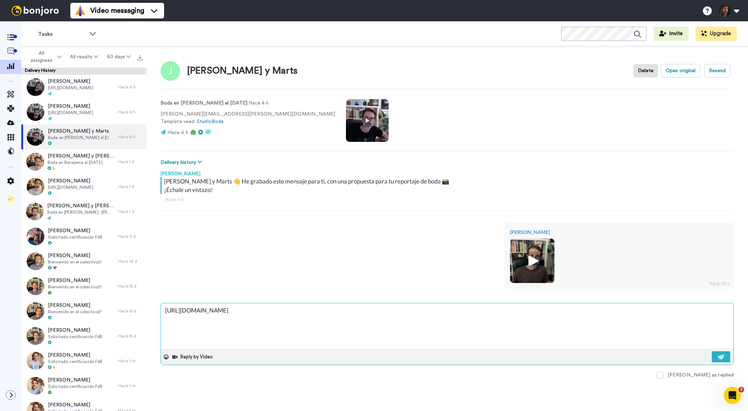
click at [166, 311] on textarea "https://www.studioboda.com/blog/wp-content/uploads/2025/08/Studio-Boda-tarifas-…" at bounding box center [447, 325] width 573 height 45
type textarea "Ahttps://www.studioboda.com/blog/wp-content/uploads/2025/08/Studio-Boda-tarifas…"
type textarea "x"
type textarea "Aqhttps://www.studioboda.com/blog/wp-content/uploads/2025/08/Studio-Boda-tarifa…"
type textarea "x"
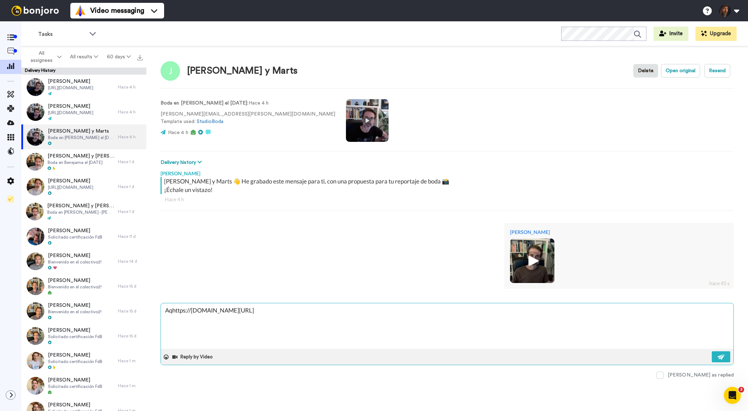
type textarea "Aquhttps://www.studioboda.com/blog/wp-content/uploads/2025/08/Studio-Boda-tarif…"
type textarea "x"
type textarea "Aqu´https://www.studioboda.com/blog/wp-content/uploads/2025/08/Studio-Boda-tari…"
type textarea "x"
type textarea "Aquíhttps://www.studioboda.com/blog/wp-content/uploads/2025/08/Studio-Boda-tari…"
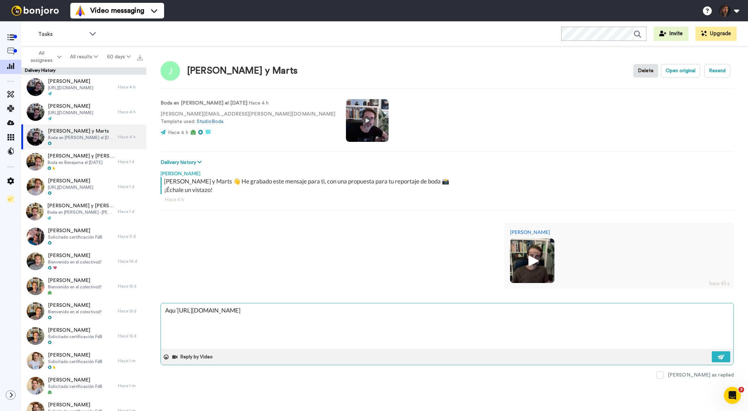
type textarea "x"
type textarea "Aquí https://www.studioboda.com/blog/wp-content/uploads/2025/08/Studio-Boda-tar…"
type textarea "x"
type textarea "Aquí thttps://www.studioboda.com/blog/wp-content/uploads/2025/08/Studio-Boda-ta…"
type textarea "x"
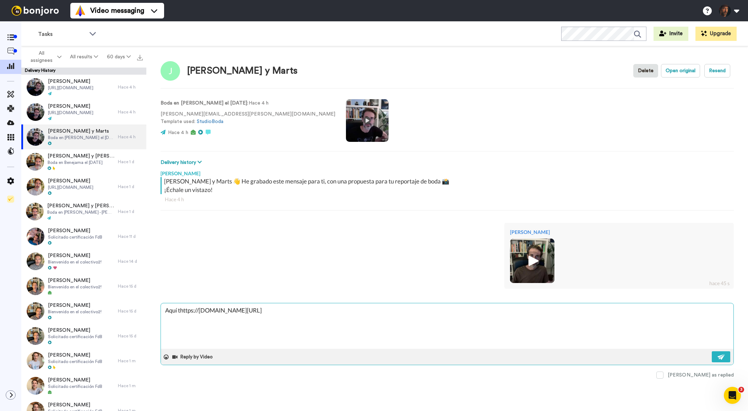
type textarea "Aquí tihttps://www.studioboda.com/blog/wp-content/uploads/2025/08/Studio-Boda-t…"
type textarea "x"
type textarea "Aquí tiehttps://www.studioboda.com/blog/wp-content/uploads/2025/08/Studio-Boda-…"
type textarea "x"
type textarea "Aquí tienhttps://www.studioboda.com/blog/wp-content/uploads/2025/08/Studio-Boda…"
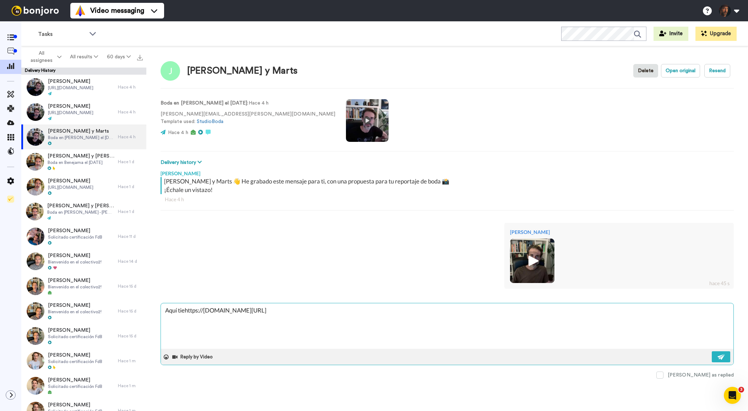
type textarea "x"
type textarea "Aquí tienehttps://www.studioboda.com/blog/wp-content/uploads/2025/08/Studio-Bod…"
type textarea "x"
type textarea "Aquí tieneshttps://www.studioboda.com/blog/wp-content/uploads/2025/08/Studio-Bo…"
type textarea "x"
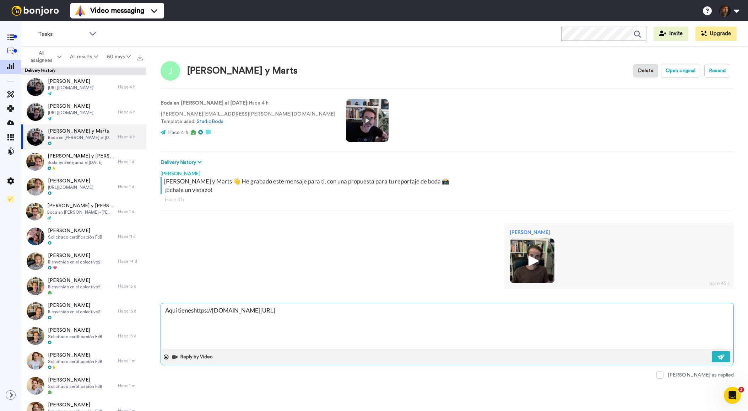
type textarea "Aquí tienes https://www.studioboda.com/blog/wp-content/uploads/2025/08/Studio-B…"
type textarea "x"
type textarea "Aquí tienes ehttps://www.studioboda.com/blog/wp-content/uploads/2025/08/Studio-…"
type textarea "x"
type textarea "Aquí tienes elhttps://www.studioboda.com/blog/wp-content/uploads/2025/08/Studio…"
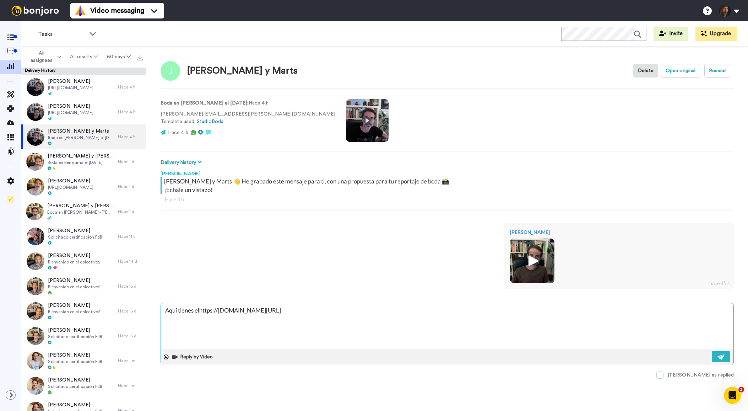
type textarea "x"
type textarea "Aquí tienes el https://www.studioboda.com/blog/wp-content/uploads/2025/08/Studi…"
type textarea "x"
type textarea "Aquí tienes el phttps://www.studioboda.com/blog/wp-content/uploads/2025/08/Stud…"
type textarea "x"
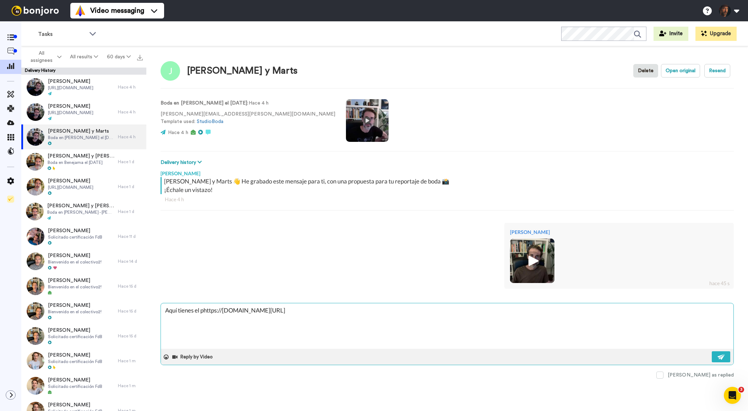
type textarea "Aquí tienes el pdhttps://www.studioboda.com/blog/wp-content/uploads/2025/08/Stu…"
type textarea "x"
type textarea "Aquí tienes el pdfhttps://www.studioboda.com/blog/wp-content/uploads/2025/08/St…"
type textarea "x"
type textarea "Aquí tienes el pdf https://www.studioboda.com/blog/wp-content/uploads/2025/08/S…"
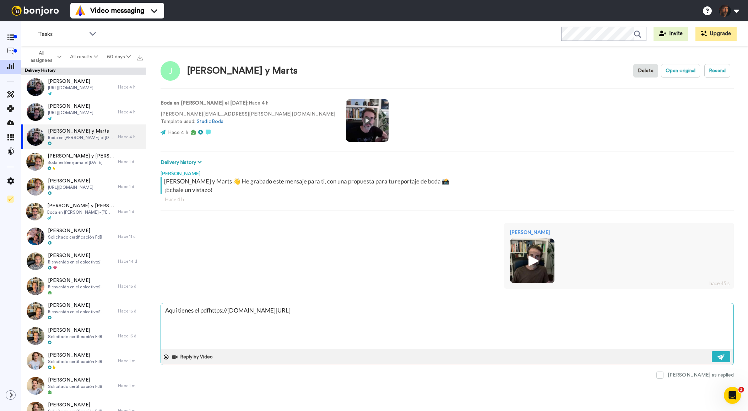
type textarea "x"
type textarea "Aquí tienes el pdf chttps://www.studioboda.com/blog/wp-content/uploads/2025/08/…"
type textarea "x"
type textarea "Aquí tienes el pdf cohttps://www.studioboda.com/blog/wp-content/uploads/2025/08…"
type textarea "x"
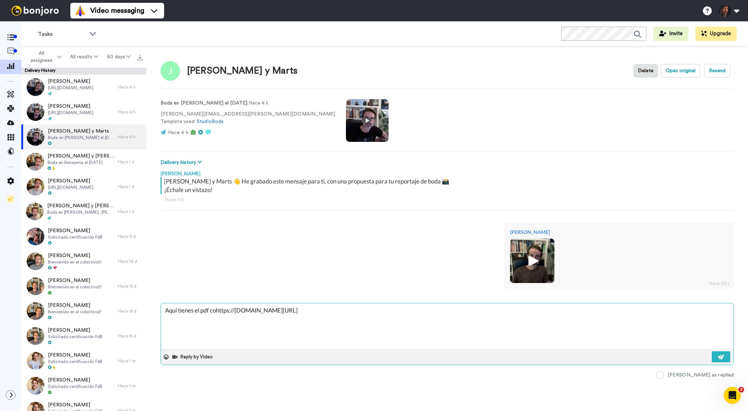
type textarea "Aquí tienes el pdf conhttps://www.studioboda.com/blog/wp-content/uploads/2025/0…"
type textarea "x"
type textarea "Aquí tienes el pdf con https://www.studioboda.com/blog/wp-content/uploads/2025/…"
type textarea "x"
type textarea "Aquí tienes el pdf con lhttps://www.studioboda.com/blog/wp-content/uploads/2025…"
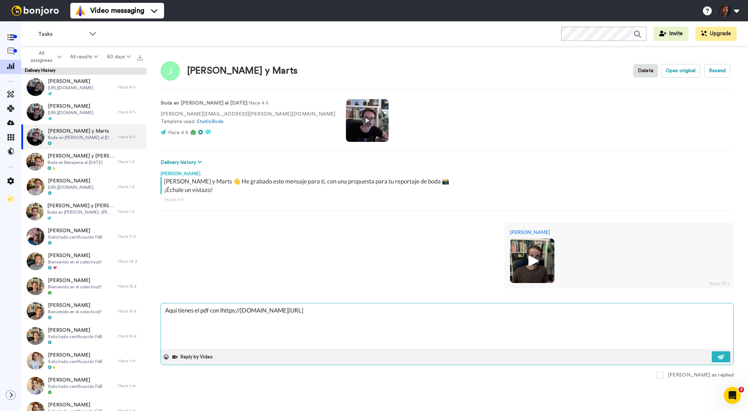
type textarea "x"
type textarea "Aquí tienes el pdf con lahttps://www.studioboda.com/blog/wp-content/uploads/202…"
type textarea "x"
type textarea "Aquí tienes el pdf con lashttps://www.studioboda.com/blog/wp-content/uploads/20…"
type textarea "x"
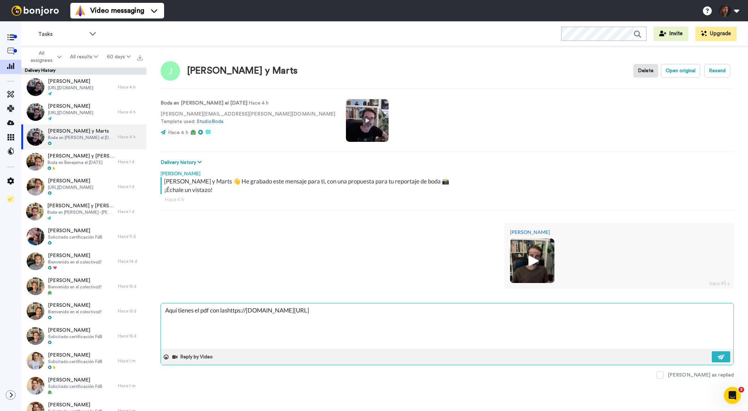
type textarea "Aquí tienes el pdf con las https://www.studioboda.com/blog/wp-content/uploads/2…"
type textarea "x"
type textarea "Aquí tienes el pdf con las phttps://www.studioboda.com/blog/wp-content/uploads/…"
type textarea "x"
type textarea "Aquí tienes el pdf con las prhttps://www.studioboda.com/blog/wp-content/uploads…"
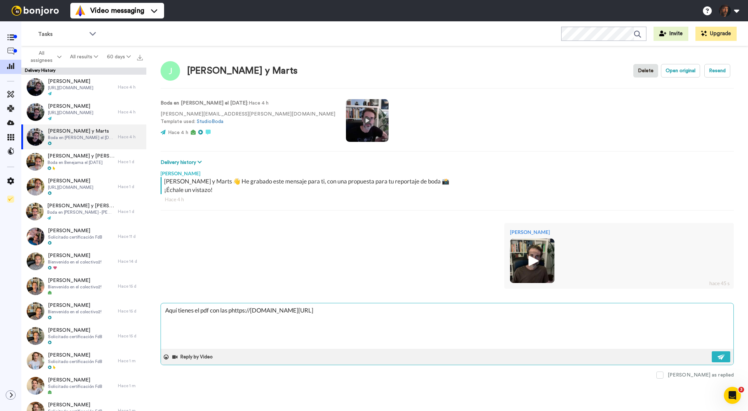
type textarea "x"
type textarea "Aquí tienes el pdf con las prohttps://www.studioboda.com/blog/wp-content/upload…"
type textarea "x"
type textarea "Aquí tienes el pdf con las prophttps://www.studioboda.com/blog/wp-content/uploa…"
type textarea "x"
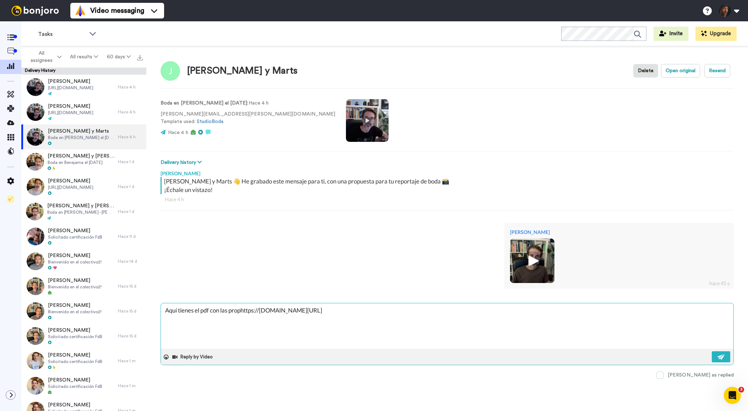
type textarea "Aquí tienes el pdf con las propuhttps://www.studioboda.com/blog/wp-content/uplo…"
type textarea "x"
type textarea "Aquí tienes el pdf con las propuehttps://www.studioboda.com/blog/wp-content/upl…"
type textarea "x"
type textarea "Aquí tienes el pdf con las propueshttps://www.studioboda.com/blog/wp-content/up…"
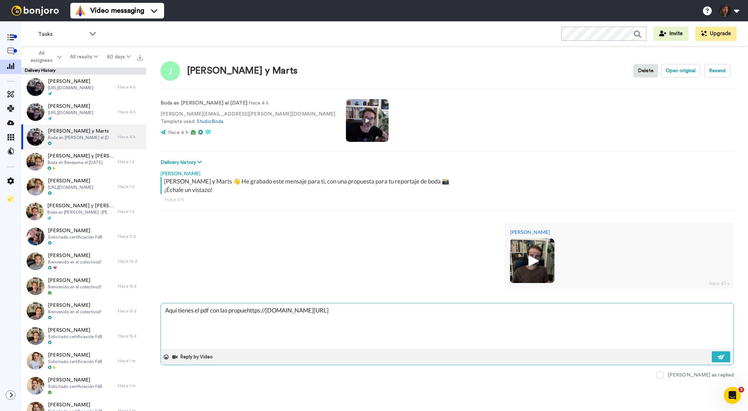
type textarea "x"
type textarea "Aquí tienes el pdf con las propuesthttps://www.studioboda.com/blog/wp-content/u…"
type textarea "x"
type textarea "Aquí tienes el pdf con las propuestahttps://www.studioboda.com/blog/wp-content/…"
type textarea "x"
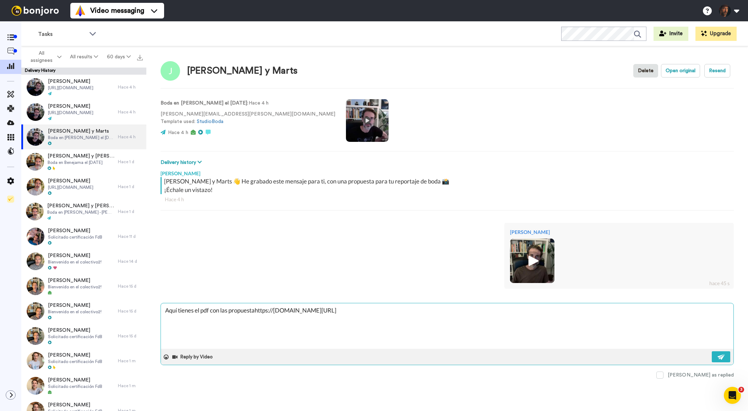
type textarea "Aquí tienes el pdf con las propuestashttps://www.studioboda.com/blog/wp-content…"
type textarea "x"
type textarea "Aquí tienes el pdf con las propuestas https://www.studioboda.com/blog/wp-conten…"
type textarea "x"
type textarea "Aquí tienes el pdf con las propuestas dhttps://www.studioboda.com/blog/wp-conte…"
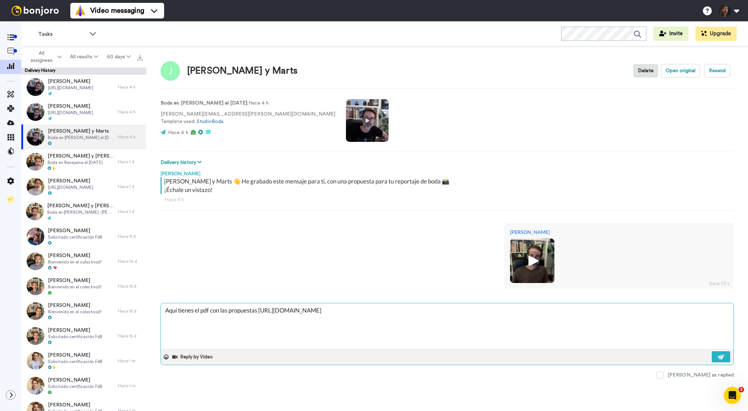
type textarea "x"
type textarea "Aquí tienes el pdf con las propuestas dehttps://www.studioboda.com/blog/wp-cont…"
type textarea "x"
type textarea "Aquí tienes el pdf con las propuestas de https://www.studioboda.com/blog/wp-con…"
type textarea "x"
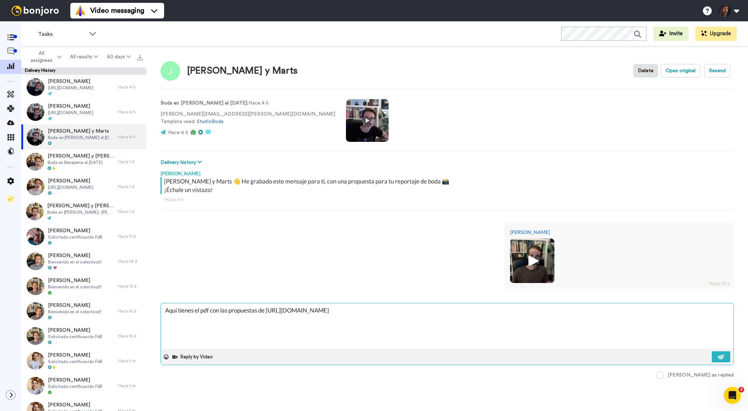
type textarea "Aquí tienes el pdf con las propuestas de vhttps://www.studioboda.com/blog/wp-co…"
type textarea "x"
type textarea "Aquí tienes el pdf con las propuestas de vihttps://www.studioboda.com/blog/wp-c…"
type textarea "x"
type textarea "Aquí tienes el pdf con las propuestas de vidhttps://www.studioboda.com/blog/wp-…"
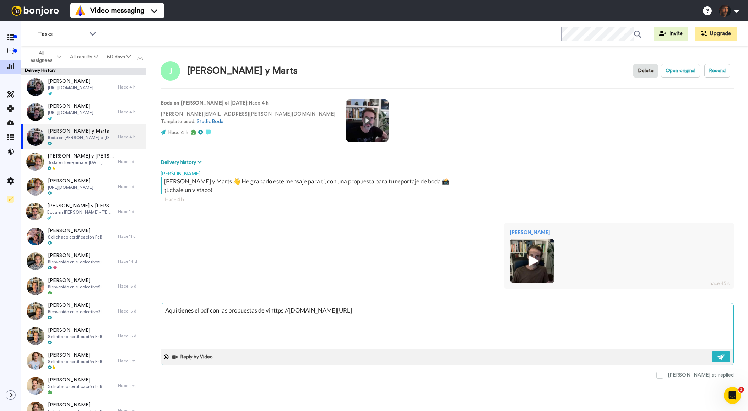
type textarea "x"
type textarea "Aquí tienes el pdf con las propuestas de videhttps://www.studioboda.com/blog/wp…"
type textarea "x"
type textarea "Aquí tienes el pdf con las propuestas de videohttps://www.studioboda.com/blog/w…"
type textarea "x"
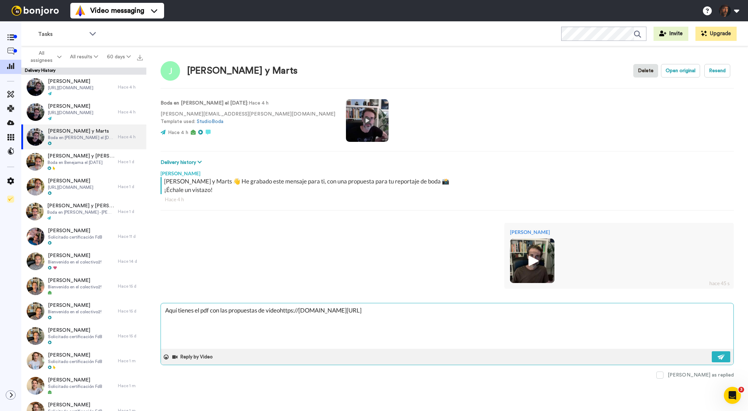
type textarea "Aquí tienes el pdf con las propuestas de video https://www.studioboda.com/blog/…"
type textarea "x"
type textarea "Aquí tienes el pdf con las propuestas de video rhttps://www.studioboda.com/blog…"
type textarea "x"
type textarea "Aquí tienes el pdf con las propuestas de video rehttps://www.studioboda.com/blo…"
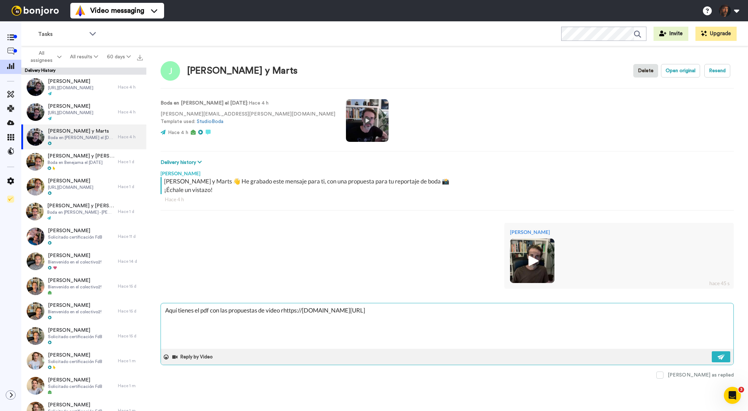
type textarea "x"
type textarea "Aquí tienes el pdf con las propuestas de video rephttps://www.studioboda.com/bl…"
type textarea "x"
type textarea "Aquí tienes el pdf con las propuestas de video repohttps://www.studioboda.com/b…"
type textarea "x"
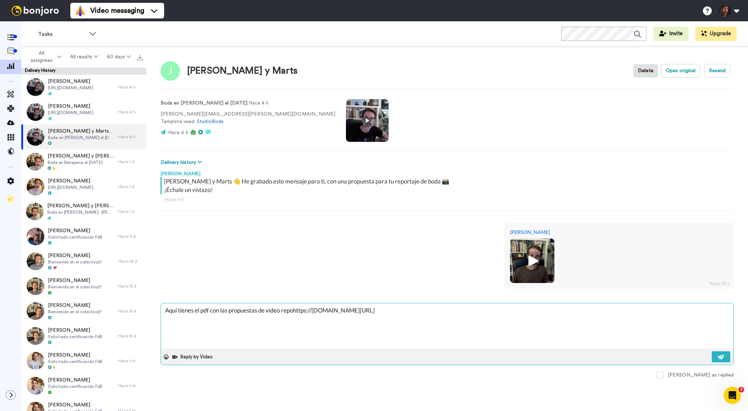
type textarea "Aquí tienes el pdf con las propuestas de video reporhttps://www.studioboda.com/…"
type textarea "x"
type textarea "Aquí tienes el pdf con las propuestas de video reporthttps://www.studioboda.com…"
type textarea "x"
type textarea "Aquí tienes el pdf con las propuestas de video reportahttps://www.studioboda.co…"
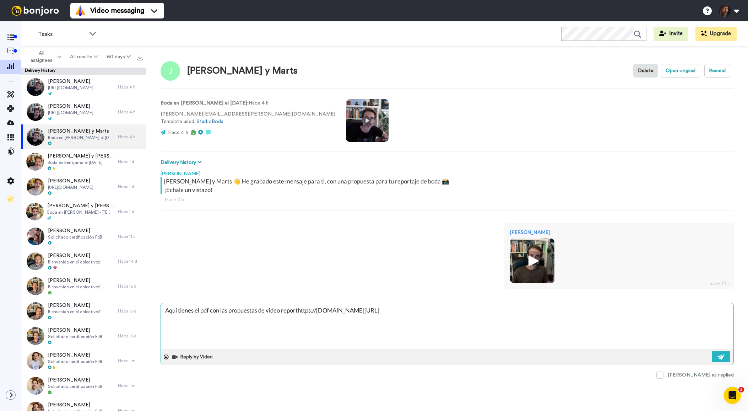
type textarea "x"
type textarea "Aquí tienes el pdf con las propuestas de video reportajhttps://www.studioboda.c…"
type textarea "x"
type textarea "Aquí tienes el pdf con las propuestas de video reportajehttps://www.studioboda.…"
type textarea "x"
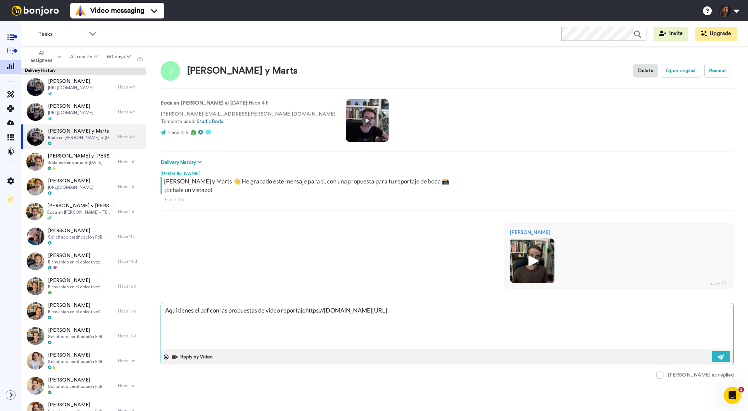
type textarea "Aquí tienes el pdf con las propuestas de video reportaje.https://www.studioboda…"
type textarea "x"
type textarea "Aquí tienes el pdf con las propuestas de video reportaje. https://www.studiobod…"
type textarea "x"
type textarea "Aquí tienes el pdf con las propuestas de video reportaje. Rhttps://www.studiobo…"
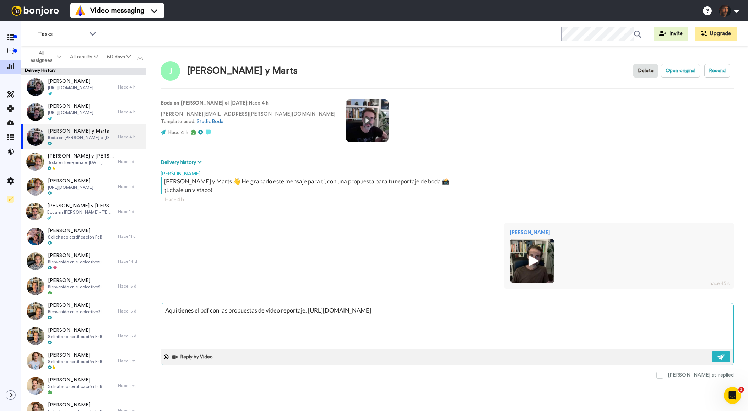
type textarea "x"
type textarea "Aquí tienes el pdf con las propuestas de video reportaje. Rehttps://www.studiob…"
type textarea "x"
type textarea "Aquí tienes el pdf con las propuestas de video reportaje. Rechttps://www.studio…"
type textarea "x"
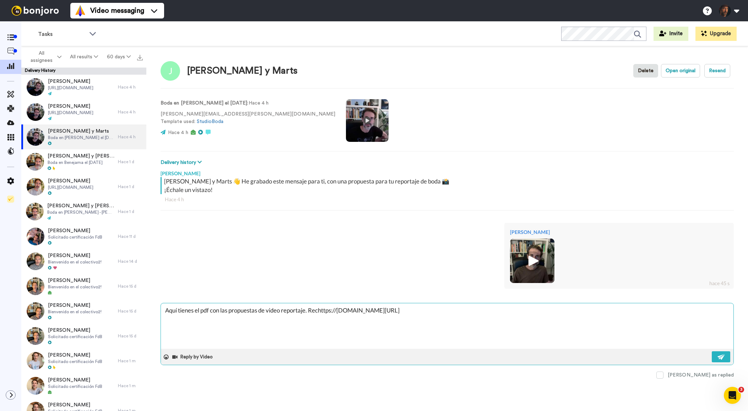
type textarea "Aquí tienes el pdf con las propuestas de video reportaje. Recuhttps://www.studi…"
type textarea "x"
type textarea "Aquí tienes el pdf con las propuestas de video reportaje. Recuehttps://www.stud…"
type textarea "x"
type textarea "Aquí tienes el pdf con las propuestas de video reportaje. Recuerhttps://www.stu…"
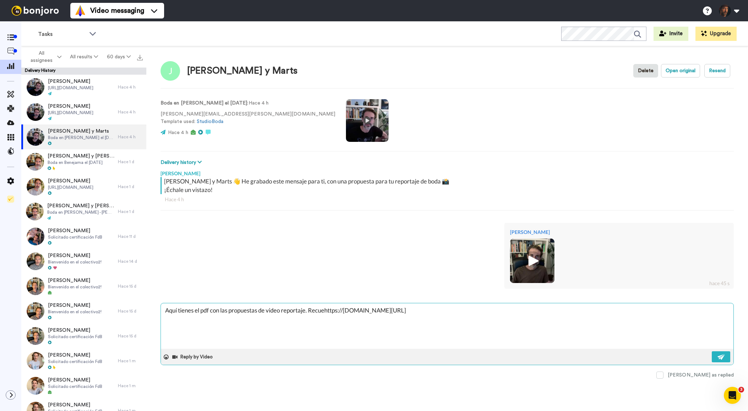
type textarea "x"
type textarea "Aquí tienes el pdf con las propuestas de video reportaje. Recuerdhttps://www.st…"
type textarea "x"
type textarea "Aquí tienes el pdf con las propuestas de video reportaje. Recuerdahttps://www.s…"
type textarea "x"
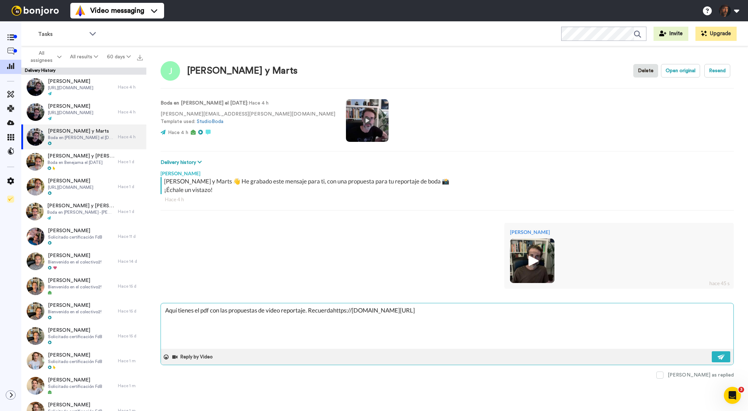
type textarea "Aquí tienes el pdf con las propuestas de video reportaje. Recuerda https://www.…"
type textarea "x"
type textarea "Aquí tienes el pdf con las propuestas de video reportaje. Recuerda qhttps://www…"
type textarea "x"
type textarea "Aquí tienes el pdf con las propuestas de video reportaje. Recuerda quhttps://ww…"
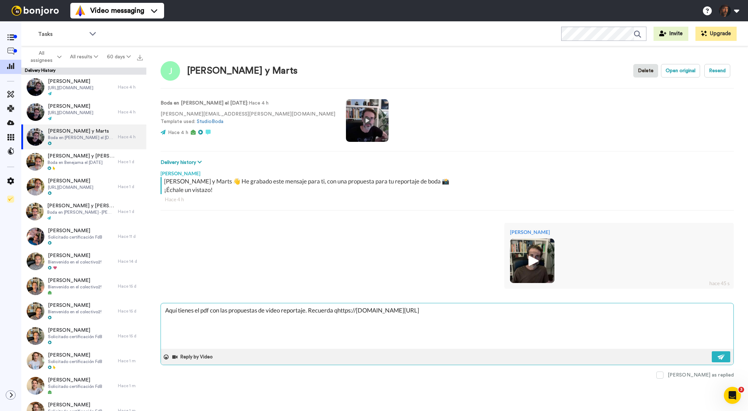
type textarea "x"
type textarea "Aquí tienes el pdf con las propuestas de video reportaje. Recuerda quehttps://w…"
type textarea "x"
type textarea "Aquí tienes el pdf con las propuestas de video reportaje. Recuerda que https://…"
type textarea "x"
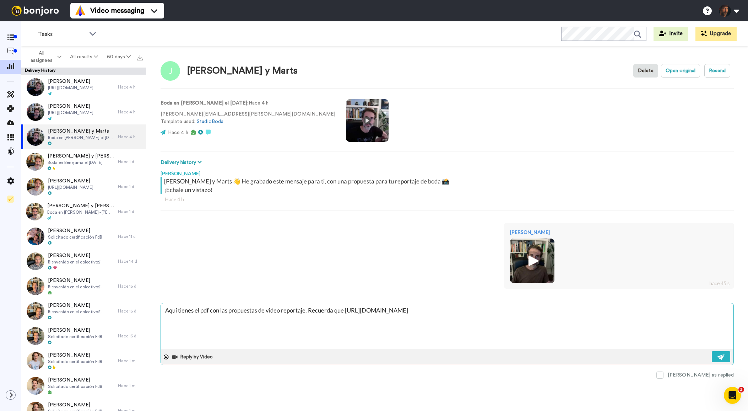
type textarea "Aquí tienes el pdf con las propuestas de video reportaje. Recuerda que ohttps:/…"
type textarea "x"
type textarea "Aquí tienes el pdf con las propuestas de video reportaje. Recuerda que ofhttps:…"
type textarea "x"
type textarea "Aquí tienes el pdf con las propuestas de video reportaje. Recuerda que ofrhttps…"
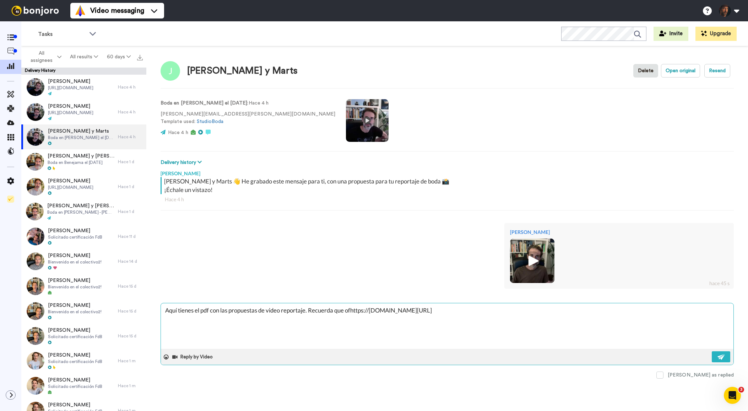
type textarea "x"
type textarea "Aquí tienes el pdf con las propuestas de video reportaje. Recuerda que ofrehttp…"
type textarea "x"
type textarea "Aquí tienes el pdf con las propuestas de video reportaje. Recuerda que ofrechtt…"
type textarea "x"
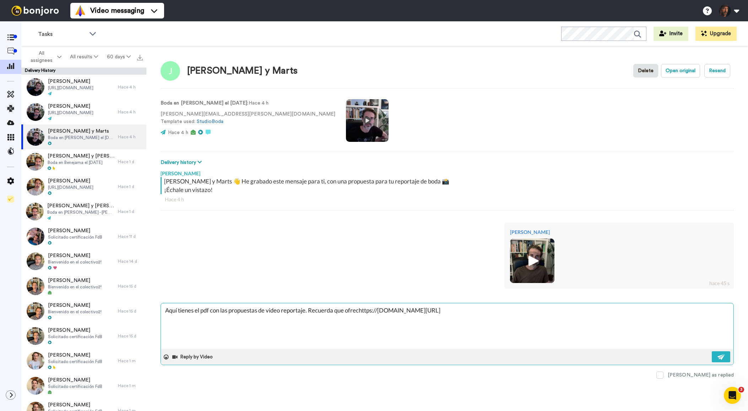
type textarea "Aquí tienes el pdf con las propuestas de video reportaje. Recuerda que ofreceht…"
type textarea "x"
type textarea "Aquí tienes el pdf con las propuestas de video reportaje. Recuerda que ofrecemh…"
type textarea "x"
type textarea "Aquí tienes el pdf con las propuestas de video reportaje. Recuerda que ofrecemo…"
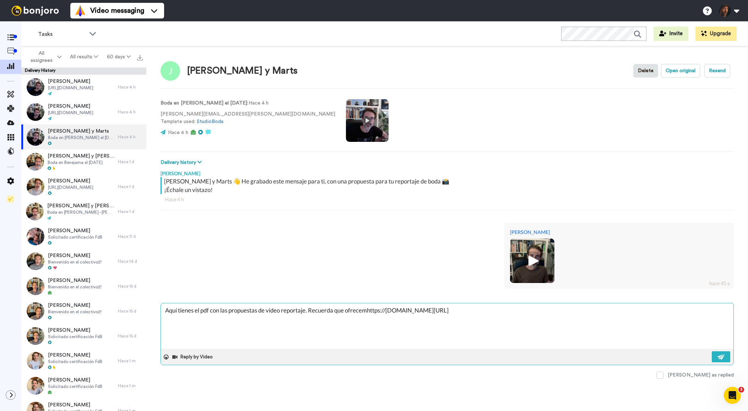
type textarea "x"
type textarea "Aquí tienes el pdf con las propuestas de video reportaje. Recuerda que ofrecemo…"
type textarea "x"
type textarea "Aquí tienes el pdf con las propuestas de video reportaje. Recuerda que ofrecemo…"
type textarea "x"
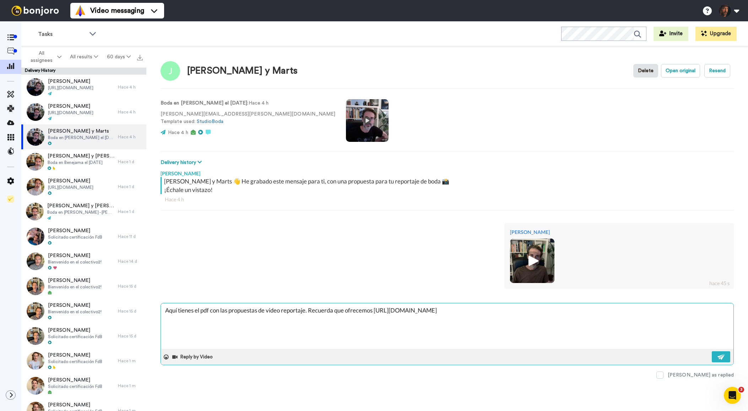
type textarea "Aquí tienes el pdf con las propuestas de video reportaje. Recuerda que ofrecemo…"
type textarea "x"
type textarea "Aquí tienes el pdf con las propuestas de video reportaje. Recuerda que ofrecemo…"
type textarea "x"
type textarea "Aquí tienes el pdf con las propuestas de video reportaje. Recuerda que ofrecemo…"
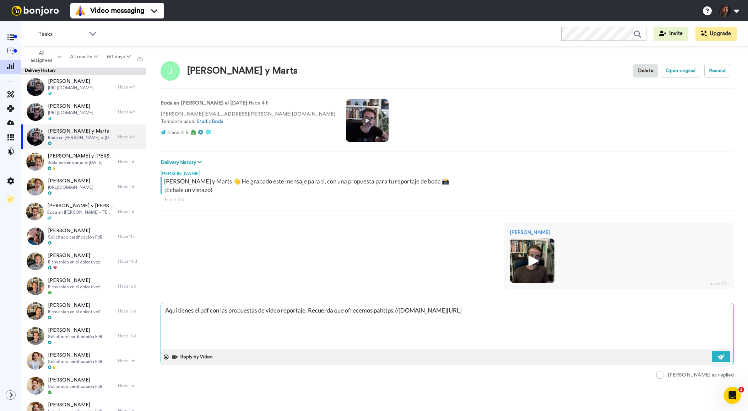
type textarea "x"
type textarea "Aquí tienes el pdf con las propuestas de video reportaje. Recuerda que ofrecemo…"
type textarea "x"
type textarea "Aquí tienes el pdf con las propuestas de video reportaje. Recuerda que ofrecemo…"
type textarea "x"
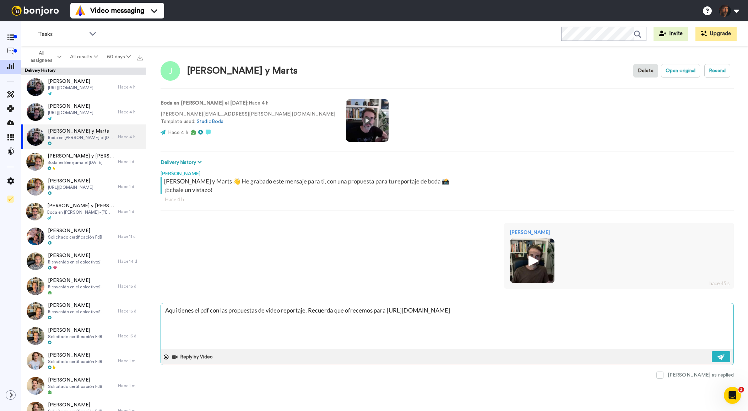
type textarea "Aquí tienes el pdf con las propuestas de video reportaje. Recuerda que ofrecemo…"
type textarea "x"
type textarea "Aquí tienes el pdf con las propuestas de video reportaje. Recuerda que ofrecemo…"
type textarea "x"
type textarea "Aquí tienes el pdf con las propuestas de video reportaje. Recuerda que ofrecemo…"
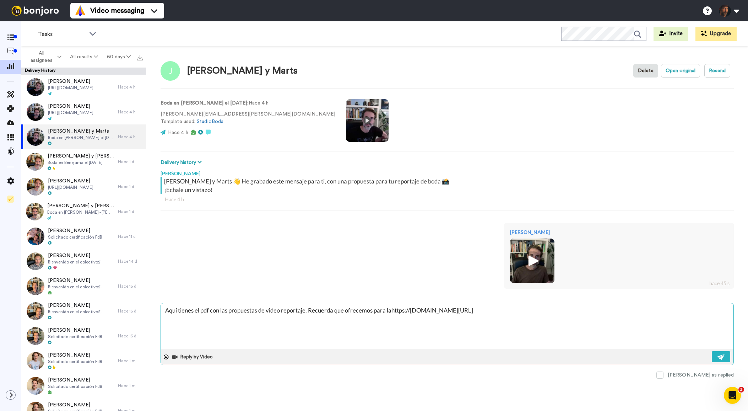
type textarea "x"
type textarea "Aquí tienes el pdf con las propuestas de video reportaje. Recuerda que ofrecemo…"
type textarea "x"
type textarea "Aquí tienes el pdf con las propuestas de video reportaje. Recuerda que ofrecemo…"
type textarea "x"
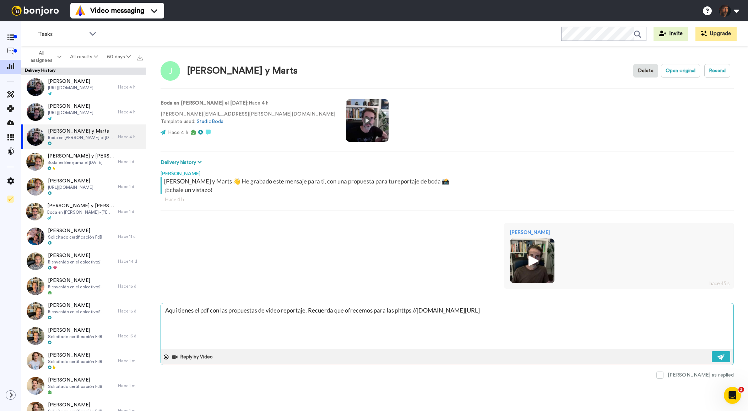
type textarea "Aquí tienes el pdf con las propuestas de video reportaje. Recuerda que ofrecemo…"
type textarea "x"
type textarea "Aquí tienes el pdf con las propuestas de video reportaje. Recuerda que ofrecemo…"
type textarea "x"
type textarea "Aquí tienes el pdf con las propuestas de video reportaje. Recuerda que ofrecemo…"
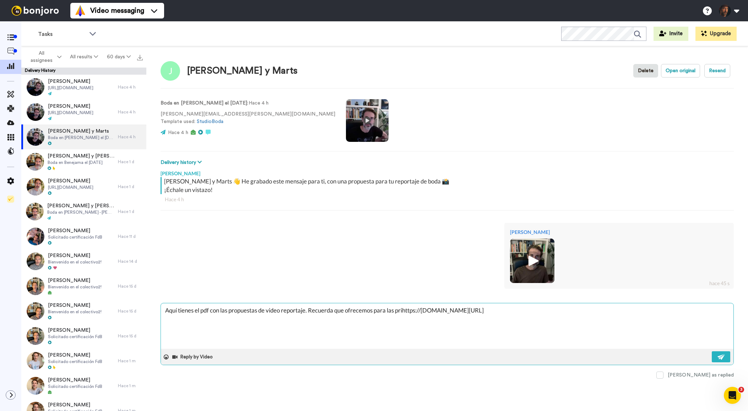
type textarea "x"
type textarea "Aquí tienes el pdf con las propuestas de video reportaje. Recuerda que ofrecemo…"
type textarea "x"
type textarea "Aquí tienes el pdf con las propuestas de video reportaje. Recuerda que ofrecemo…"
type textarea "x"
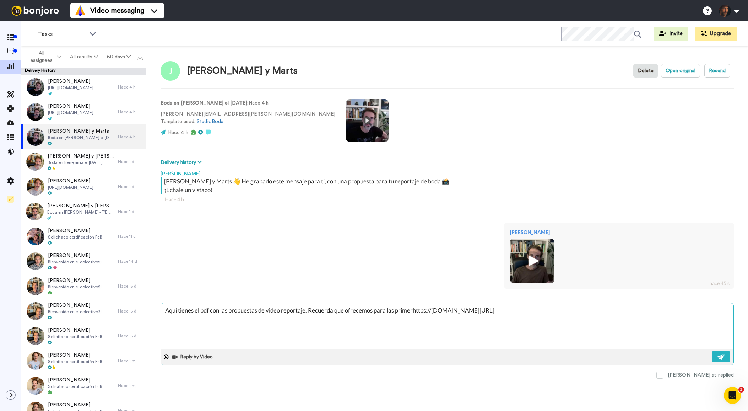
type textarea "Aquí tienes el pdf con las propuestas de video reportaje. Recuerda que ofrecemo…"
type textarea "x"
click at [513, 310] on textarea "Aquí tienes el pdf con las propuestas de video reportaje. Recuerda que ofrecemo…" at bounding box center [447, 325] width 573 height 45
click at [722, 355] on img at bounding box center [722, 357] width 8 height 6
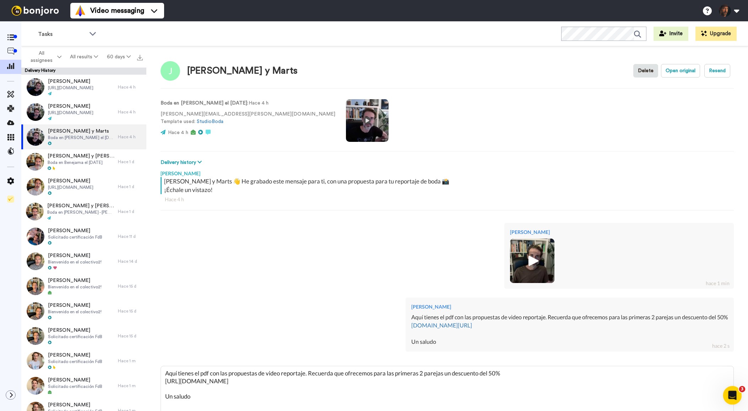
click at [733, 394] on icon "Open Intercom Messenger" at bounding box center [732, 394] width 12 height 12
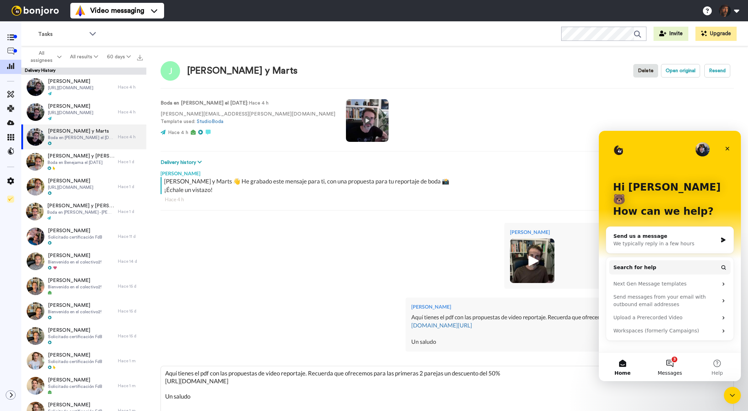
click at [673, 364] on button "3 Messages" at bounding box center [669, 366] width 47 height 28
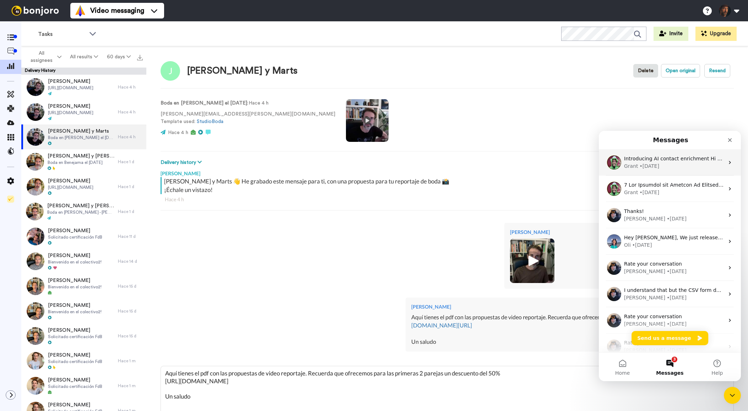
scroll to position [1, 0]
click at [656, 188] on div "Grant • 11w ago" at bounding box center [674, 188] width 100 height 15
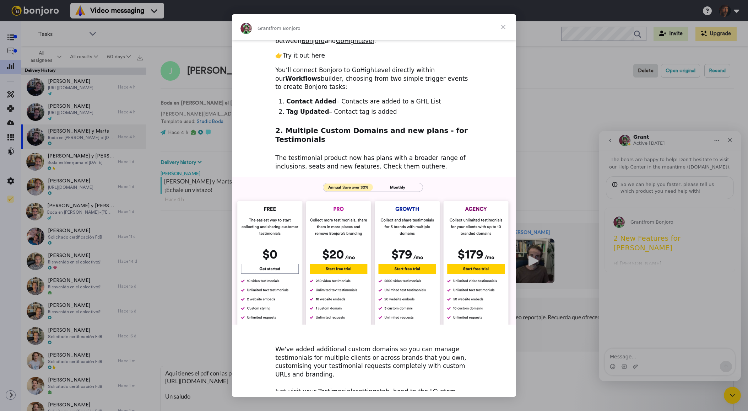
scroll to position [139, 0]
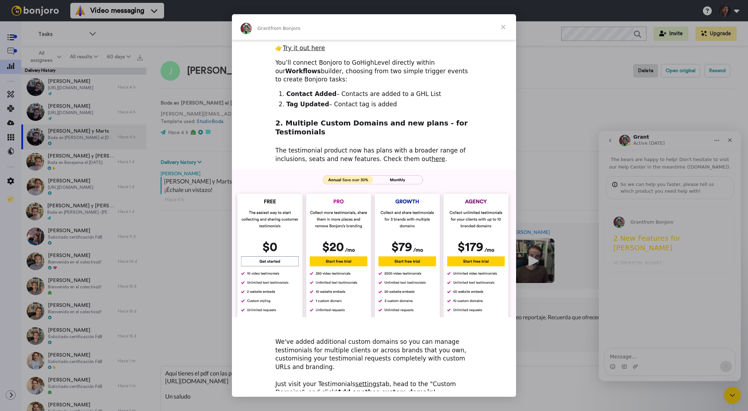
click at [501, 27] on span "Close" at bounding box center [504, 27] width 26 height 26
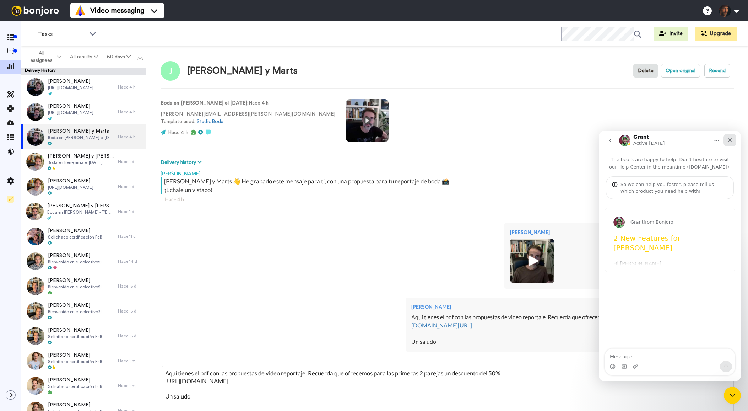
click at [729, 141] on icon "Close" at bounding box center [730, 140] width 4 height 4
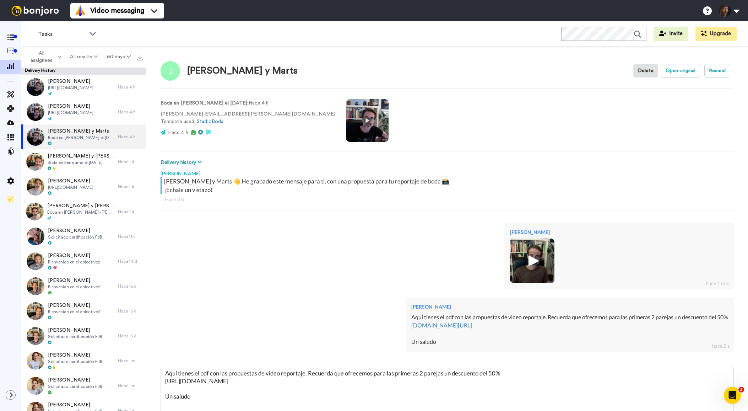
scroll to position [0, 0]
click at [76, 108] on span "Jose" at bounding box center [70, 106] width 45 height 7
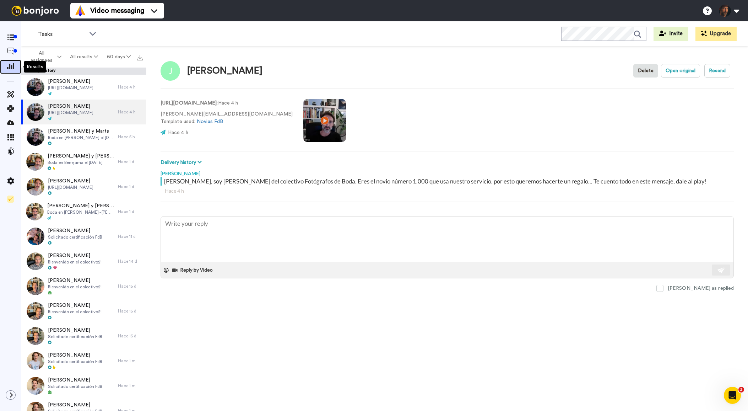
click at [11, 63] on span at bounding box center [10, 66] width 21 height 7
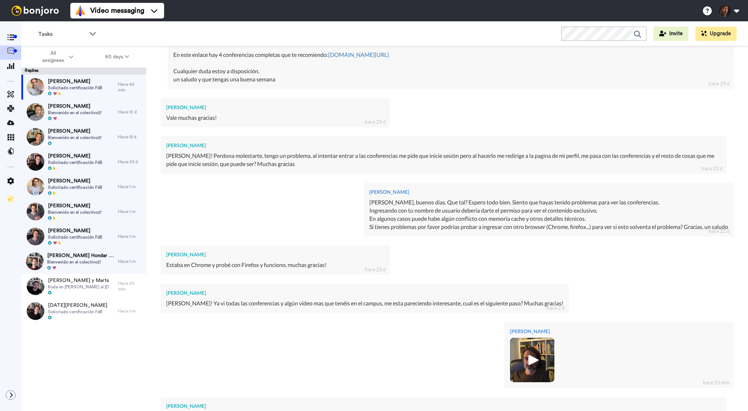
scroll to position [527, 0]
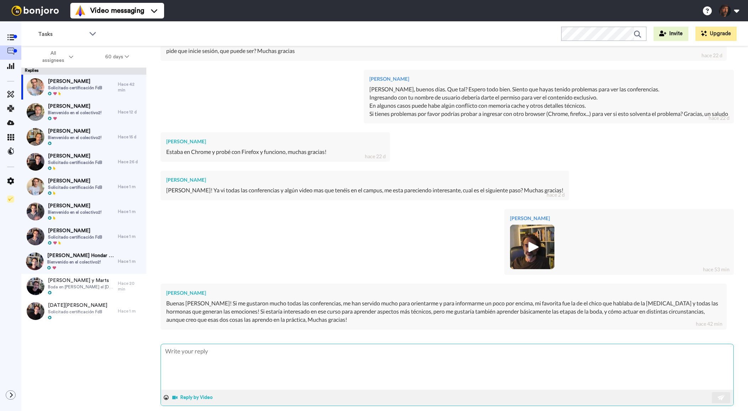
click at [176, 395] on span at bounding box center [176, 397] width 8 height 4
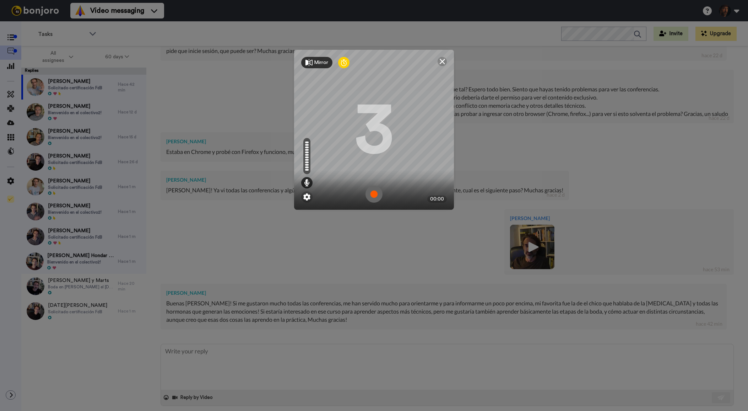
click at [377, 198] on img at bounding box center [374, 193] width 17 height 17
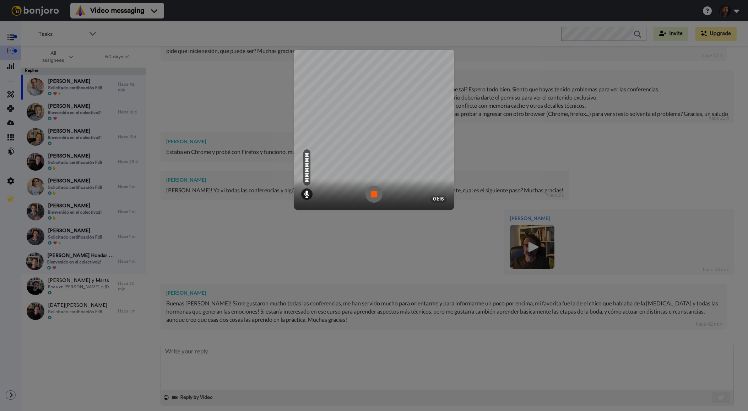
click at [376, 198] on img at bounding box center [374, 193] width 17 height 17
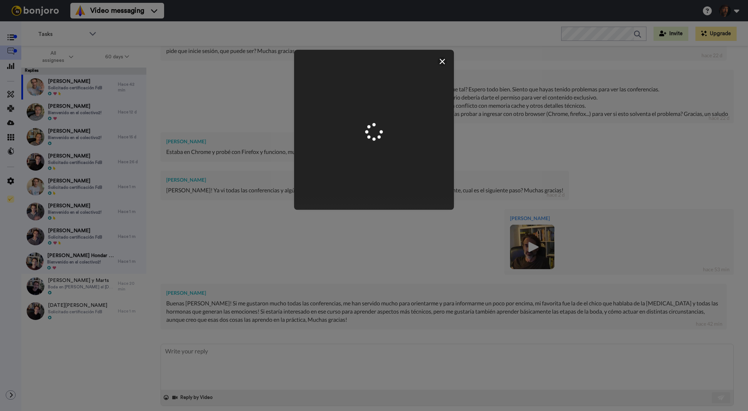
click at [348, 348] on div "Mirror Redo 3 01:16" at bounding box center [374, 205] width 748 height 411
type textarea "x"
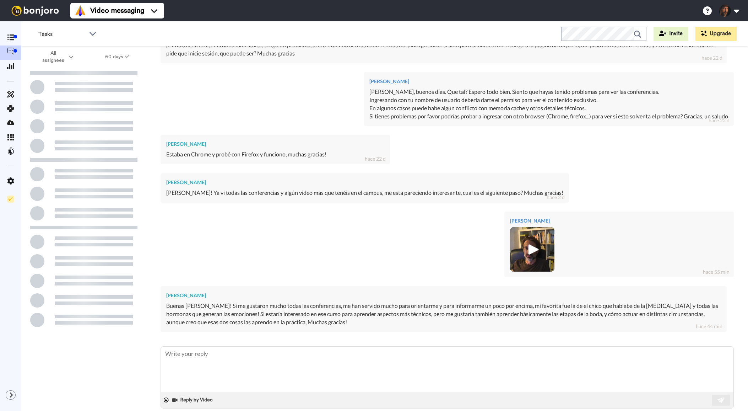
scroll to position [527, 0]
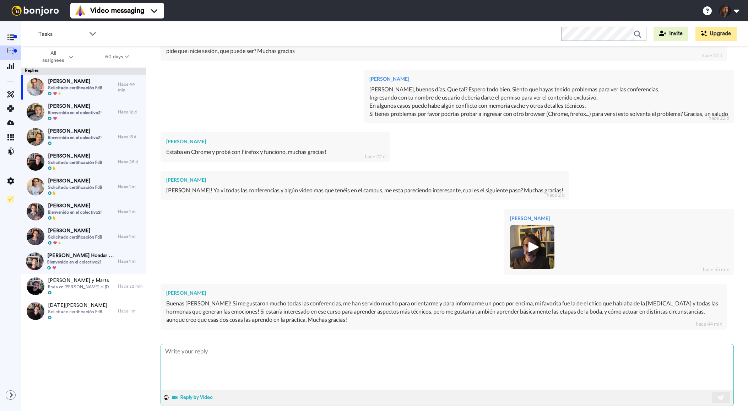
type textarea "H"
type textarea "x"
type textarea "Ho"
type textarea "x"
type textarea "Hol"
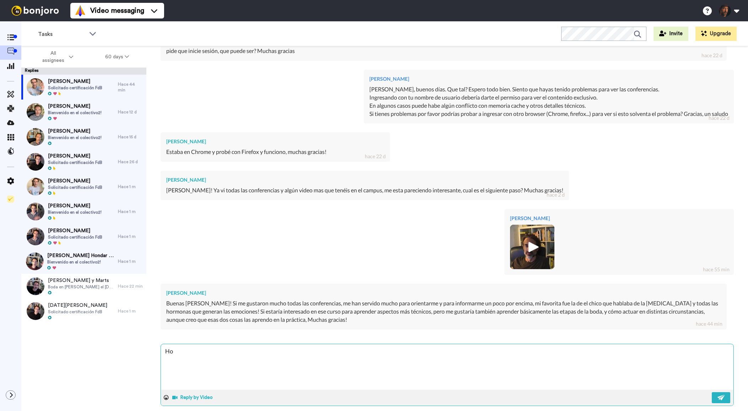
type textarea "x"
type textarea "Hola"
type textarea "x"
type textarea "Holas"
type textarea "x"
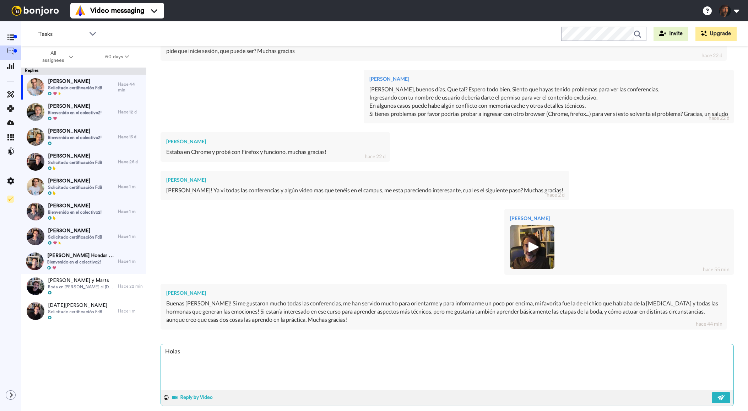
type textarea "Holas"
type textarea "x"
type textarea "Holas L"
type textarea "x"
type textarea "[PERSON_NAME]"
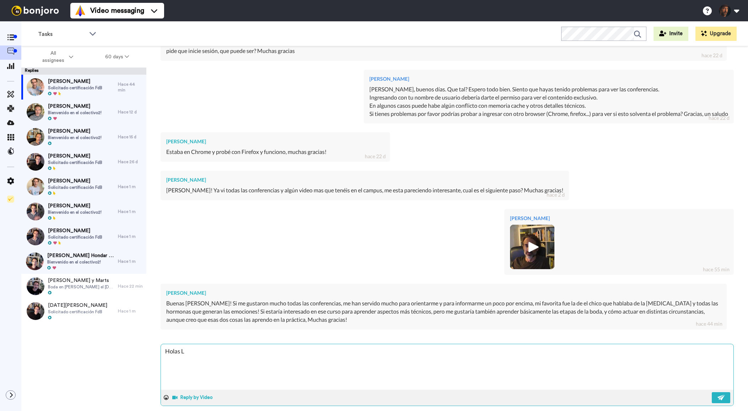
type textarea "x"
type textarea "[PERSON_NAME]"
type textarea "x"
type textarea "[PERSON_NAME]"
type textarea "x"
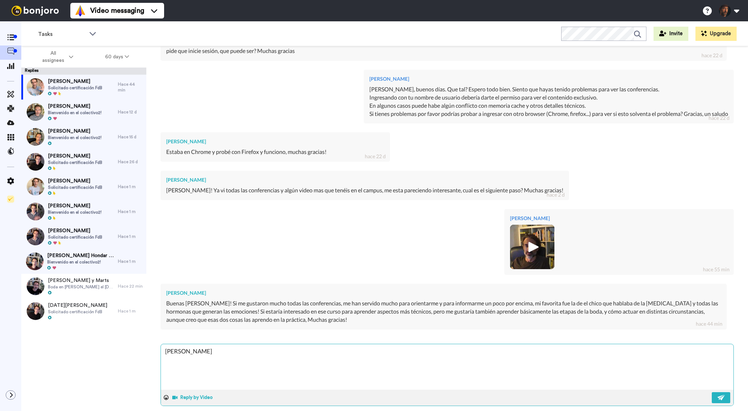
type textarea "[PERSON_NAME]"
type textarea "x"
type textarea "[PERSON_NAME],"
type textarea "x"
type textarea "[PERSON_NAME],"
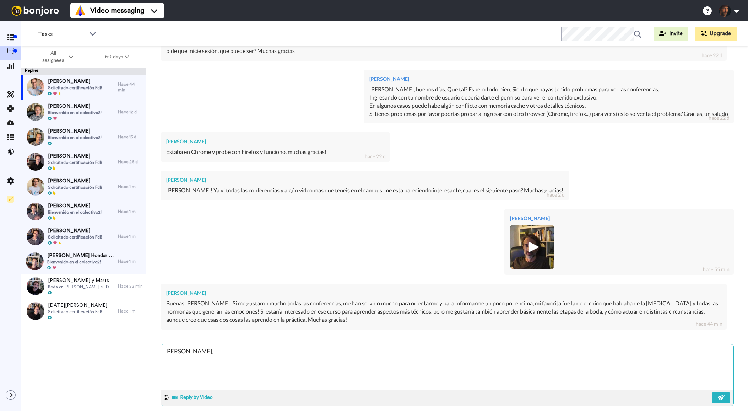
type textarea "x"
type textarea "[PERSON_NAME], m"
type textarea "x"
type textarea "[PERSON_NAME], me"
type textarea "x"
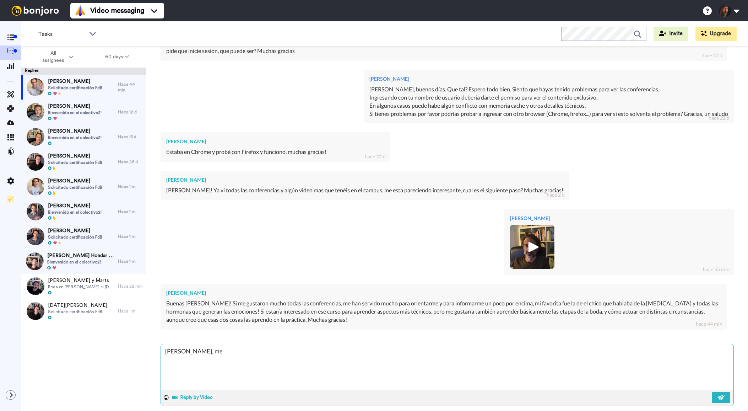
type textarea "[PERSON_NAME], me"
type textarea "x"
type textarea "[PERSON_NAME], me a"
type textarea "x"
type textarea "[PERSON_NAME], me al"
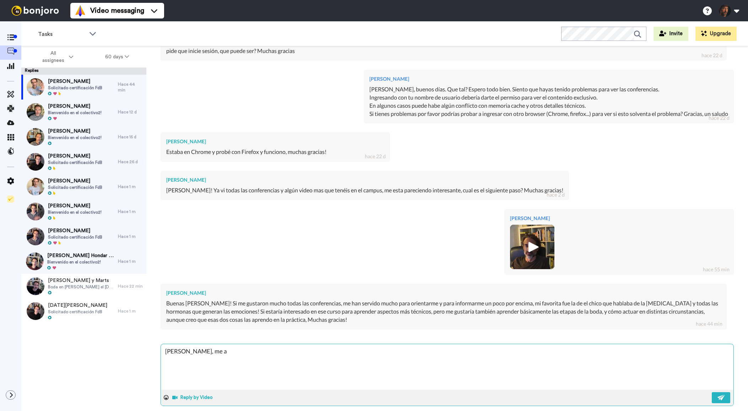
type textarea "x"
type textarea "[PERSON_NAME], me ale"
type textarea "x"
type textarea "[PERSON_NAME], me aleg"
type textarea "x"
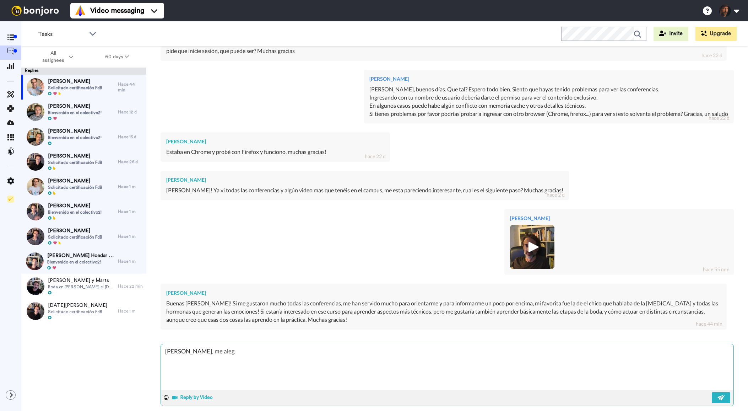
type textarea "[PERSON_NAME], me alegr"
type textarea "x"
type textarea "[PERSON_NAME], me alegro"
type textarea "x"
type textarea "[PERSON_NAME], me alegro"
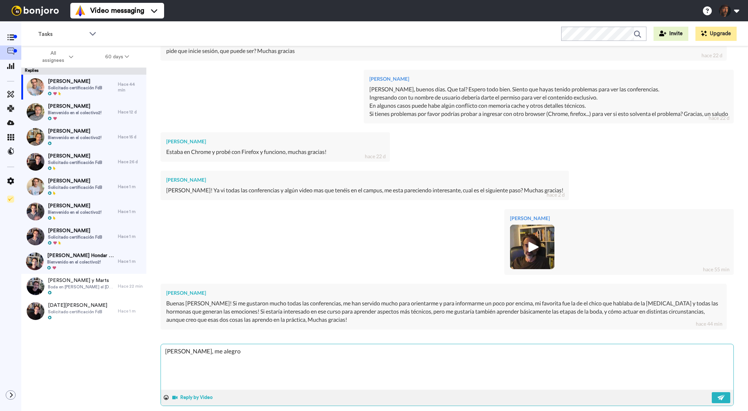
type textarea "x"
type textarea "[PERSON_NAME], me alegro q"
type textarea "x"
type textarea "[PERSON_NAME], me alegro qu"
type textarea "x"
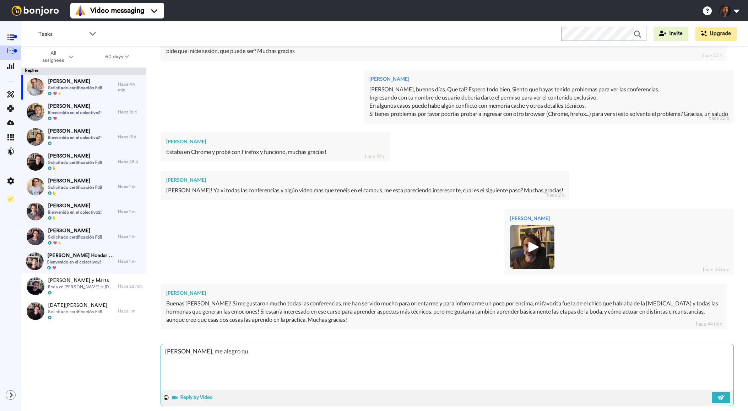
type textarea "[PERSON_NAME], me alegro que"
type textarea "x"
type textarea "[PERSON_NAME], me alegro que"
type textarea "x"
type textarea "[PERSON_NAME], me alegro que t"
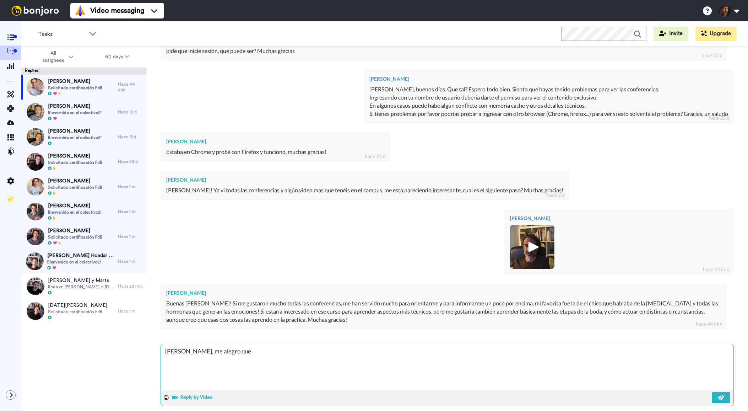
type textarea "x"
type textarea "[PERSON_NAME], me alegro que te"
type textarea "x"
type textarea "[PERSON_NAME], me alegro que te"
type textarea "x"
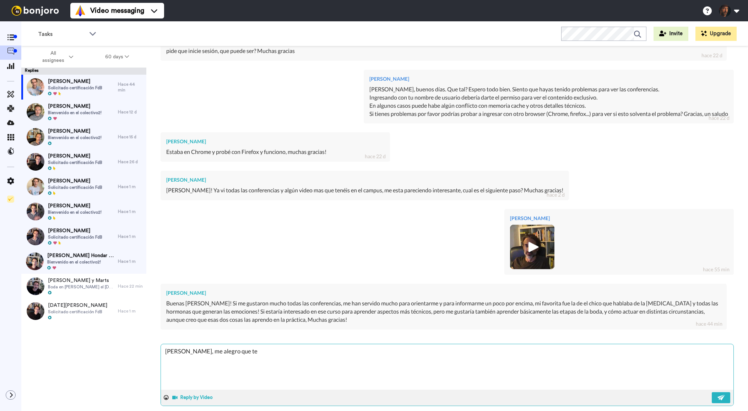
type textarea "[PERSON_NAME], me alegro que te h"
type textarea "x"
type textarea "[PERSON_NAME], me alegro que te ha"
type textarea "x"
type textarea "[PERSON_NAME], me alegro que te hay"
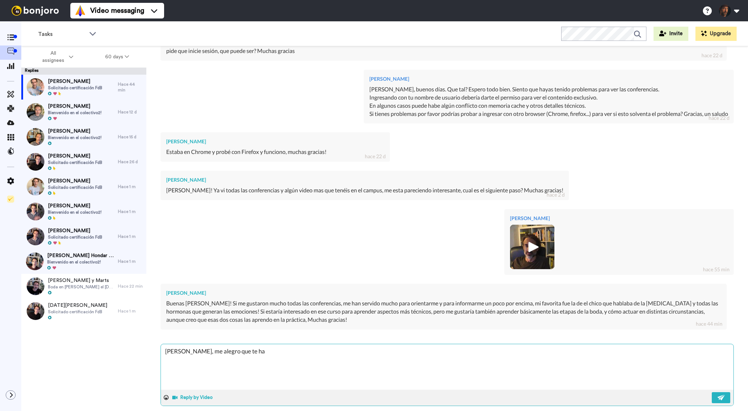
type textarea "x"
type textarea "[PERSON_NAME], me alegro que te haya"
type textarea "x"
type textarea "[PERSON_NAME], me alegro que te haya"
type textarea "x"
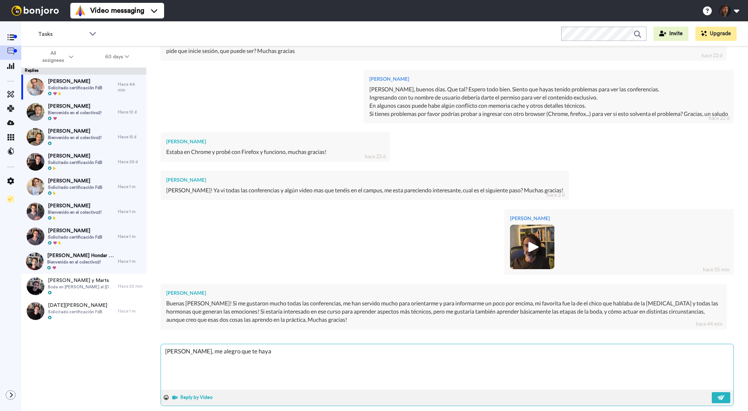
type textarea "[PERSON_NAME], me alegro que te haya g"
type textarea "x"
type textarea "[PERSON_NAME], me alegro que te haya gu"
type textarea "x"
type textarea "[PERSON_NAME], me alegro que te haya [PERSON_NAME]"
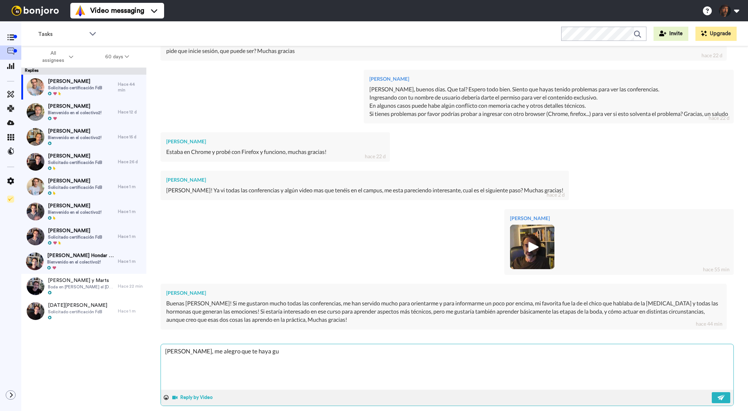
type textarea "x"
type textarea "[PERSON_NAME], me alegro que te haya gust"
type textarea "x"
type textarea "[PERSON_NAME], me alegro que te haya gusta"
type textarea "x"
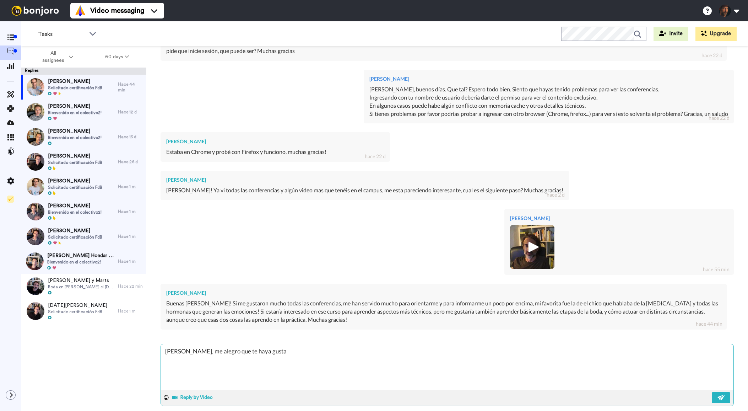
type textarea "[PERSON_NAME], me alegro que te haya gustad"
type textarea "x"
type textarea "[PERSON_NAME], me alegro que te haya gustado"
type textarea "x"
type textarea "[PERSON_NAME], me alegro que te haya gustado"
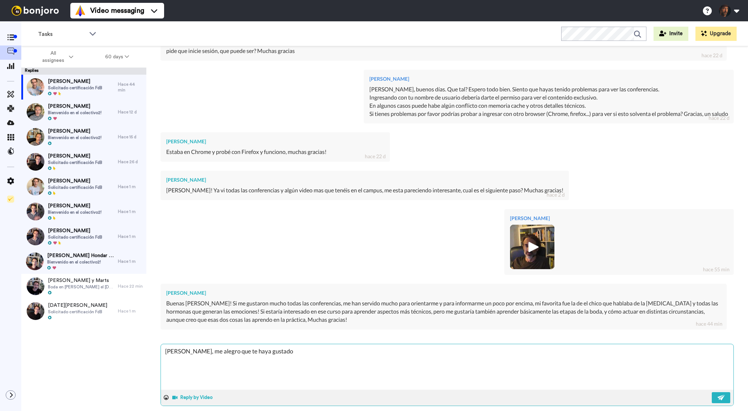
type textarea "x"
type textarea "[PERSON_NAME], me alegro que te haya gustado l"
type textarea "x"
type textarea "[PERSON_NAME], me alegro que te haya gustado l"
type textarea "x"
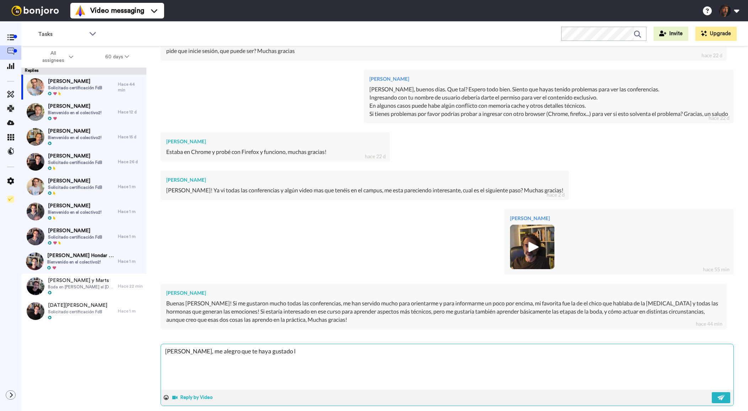
type textarea "[PERSON_NAME], me alegro que te haya gustado l a"
type textarea "x"
type textarea "[PERSON_NAME], me alegro que te haya gustado l ac"
type textarea "x"
type textarea "[PERSON_NAME], me alegro que te haya gustado l aco"
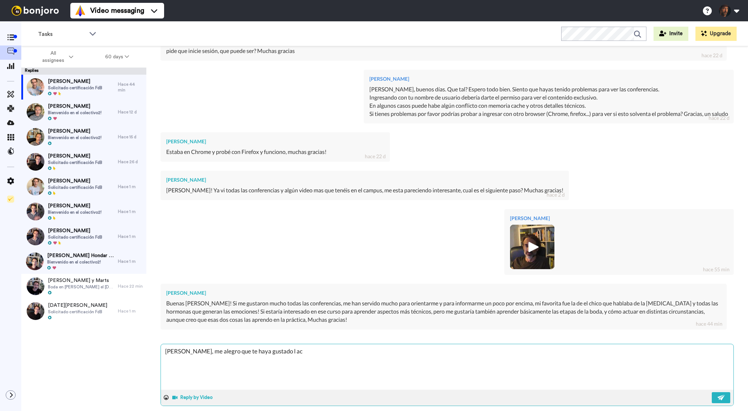
type textarea "x"
type textarea "[PERSON_NAME], me alegro que te haya gustado l acon"
type textarea "x"
type textarea "[PERSON_NAME], me alegro que te haya gustado l aconf"
type textarea "x"
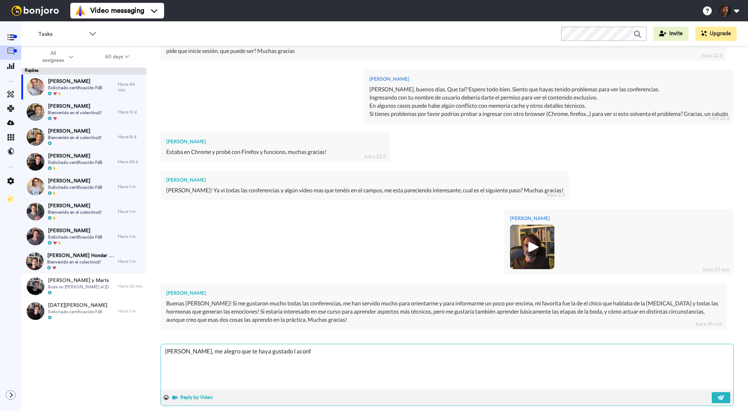
type textarea "[PERSON_NAME], me alegro que te haya gustado l aconfe"
type textarea "x"
type textarea "[PERSON_NAME], me alegro que te haya gustado l aconfer"
type textarea "x"
type textarea "[PERSON_NAME], me alegro que te haya gustado l aconfere"
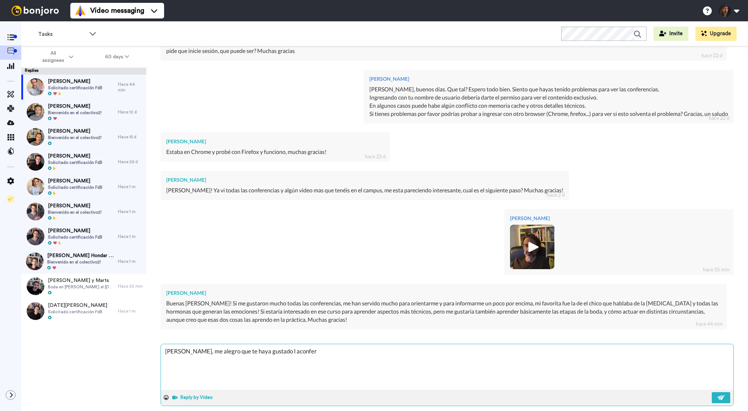
type textarea "x"
type textarea "[PERSON_NAME], me alegro que te haya gustado l aconferen"
type textarea "x"
type textarea "[PERSON_NAME], me alegro que te haya gustado l aconferenc"
type textarea "x"
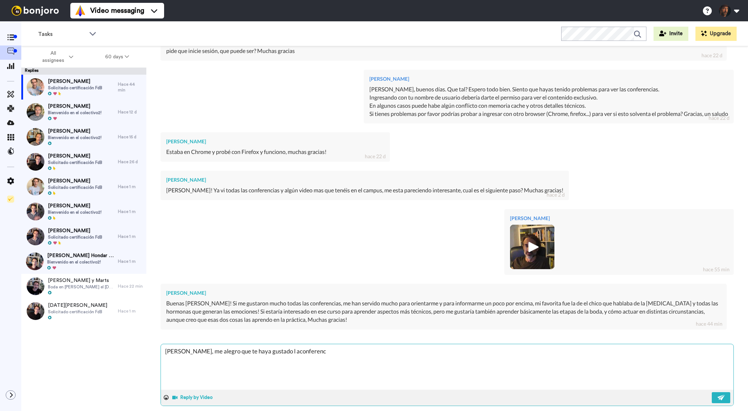
type textarea "[PERSON_NAME], me alegro que te haya gustado l aconferenci"
type textarea "x"
type textarea "[PERSON_NAME], me alegro que te haya gustado l aconferencia"
type textarea "x"
type textarea "[PERSON_NAME], me alegro que te haya gustado l aconferencia"
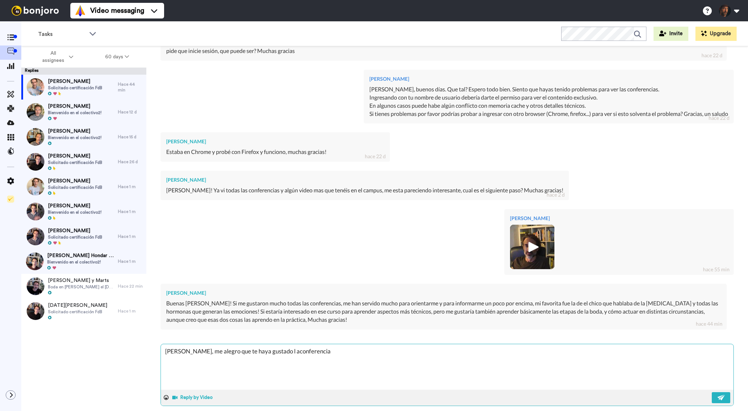
type textarea "x"
type textarea "[PERSON_NAME], me alegro que te haya gustado l aconferencia d"
type textarea "x"
type textarea "[PERSON_NAME], me alegro que te haya gustado l aconferencia de"
type textarea "x"
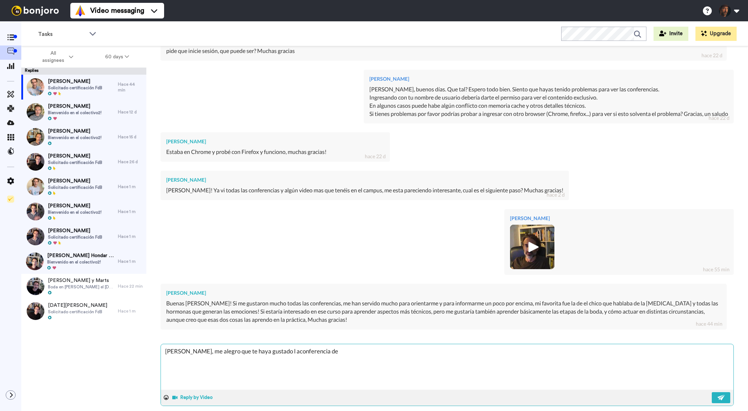
type textarea "[PERSON_NAME], me alegro que te haya gustado l aconferencia de"
type textarea "x"
type textarea "[PERSON_NAME], me alegro que te haya gustado l aconferencia de J"
type textarea "x"
type textarea "[PERSON_NAME], me alegro que te haya gustado l aconferencia de [PERSON_NAME]"
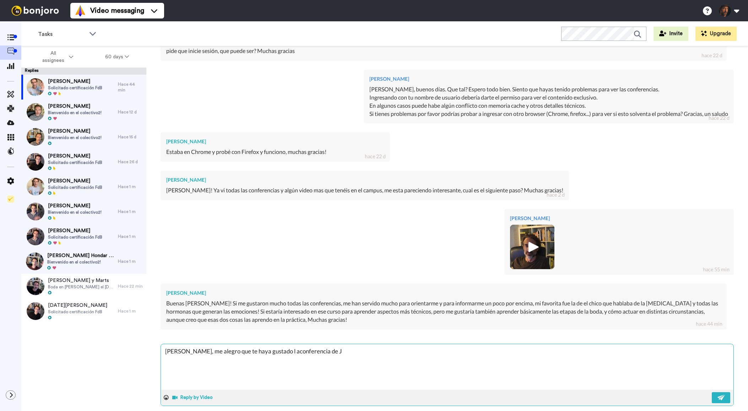
type textarea "x"
type textarea "[PERSON_NAME], me alegro que te haya gustado l aconferencia de Jor"
type textarea "x"
type textarea "[PERSON_NAME], me alegro que te haya gustado l aconferencia [PERSON_NAME]"
type textarea "x"
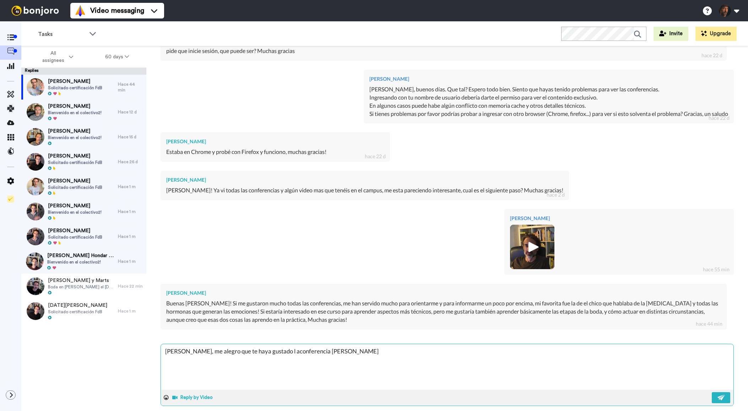
type textarea "[PERSON_NAME], me alegro que te haya gustado l aconferencia [PERSON_NAME]"
type textarea "x"
type textarea "[PERSON_NAME], me alegro que te haya gustado l aconferencia [PERSON_NAME]"
type textarea "x"
type textarea "[PERSON_NAME], me alegro que te haya gustado l aconferencia [PERSON_NAME]"
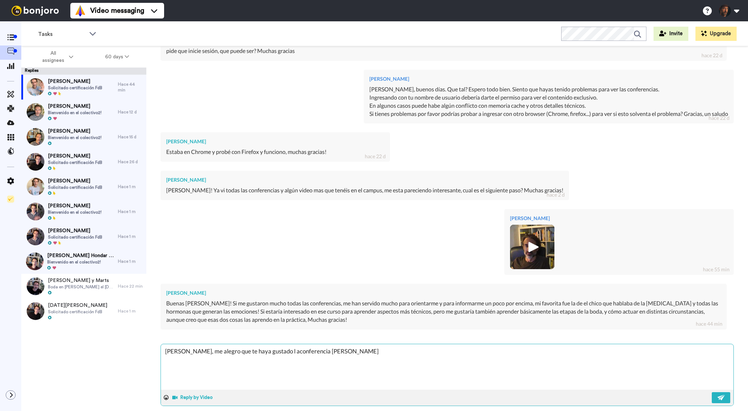
type textarea "x"
type textarea "[PERSON_NAME], me alegro que te haya gustado l aconferencia [PERSON_NAME]"
type textarea "x"
type textarea "[PERSON_NAME], me alegro que te haya gustado l aconferencia de [PERSON_NAME]"
type textarea "x"
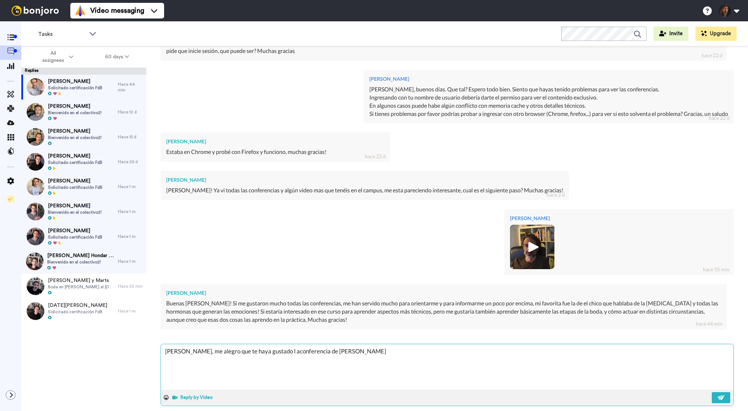
type textarea "[PERSON_NAME], me alegro que te haya gustado l aconferencia [PERSON_NAME]"
type textarea "x"
type textarea "[PERSON_NAME], me alegro que te haya gustado l aconferencia [PERSON_NAME]"
type textarea "x"
type textarea "[PERSON_NAME], me alegro que te haya gustado l aconferencia [PERSON_NAME]"
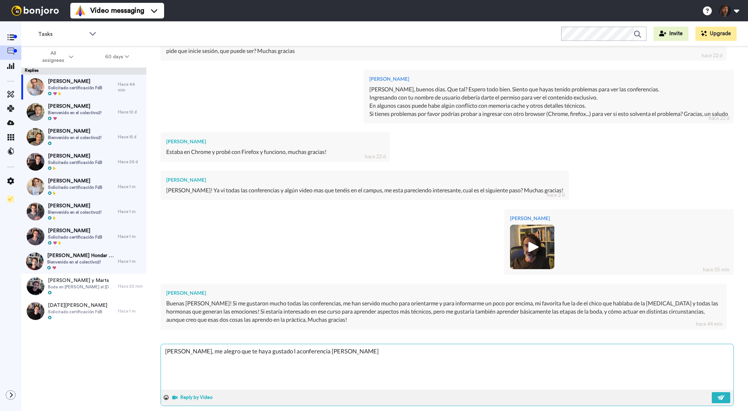
type textarea "x"
type textarea "[PERSON_NAME], me alegro que te haya gustado l aconferencia [PERSON_NAME]"
type textarea "x"
type textarea "[PERSON_NAME], me alegro que te haya gustado l aconferencia de [PERSON_NAME]"
type textarea "x"
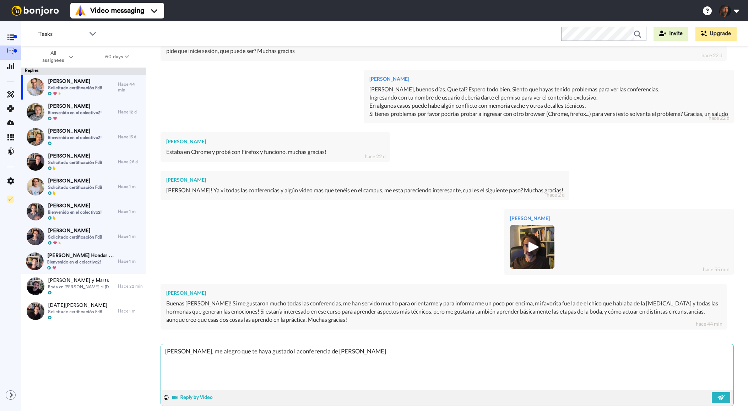
type textarea "[PERSON_NAME], me alegro que te haya gustado l aconferencia de [PERSON_NAME]."
type textarea "x"
type textarea "[PERSON_NAME], me alegro que te haya gustado l aconferencia de [PERSON_NAME]."
type textarea "x"
type textarea "[PERSON_NAME], me alegro que te haya gustado l aconferencia de [PERSON_NAME]. A"
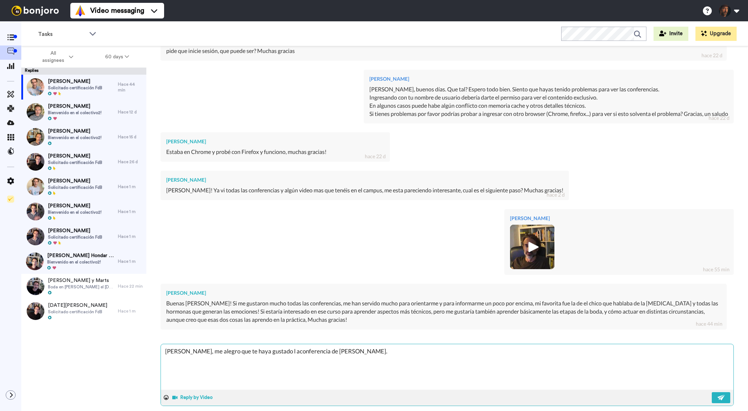
type textarea "x"
type textarea "[PERSON_NAME], me alegro que te haya gustado l aconferencia de [PERSON_NAME]. Au"
type textarea "x"
type textarea "[PERSON_NAME], me alegro que te haya gustado l aconferencia de [PERSON_NAME]. A…"
type textarea "x"
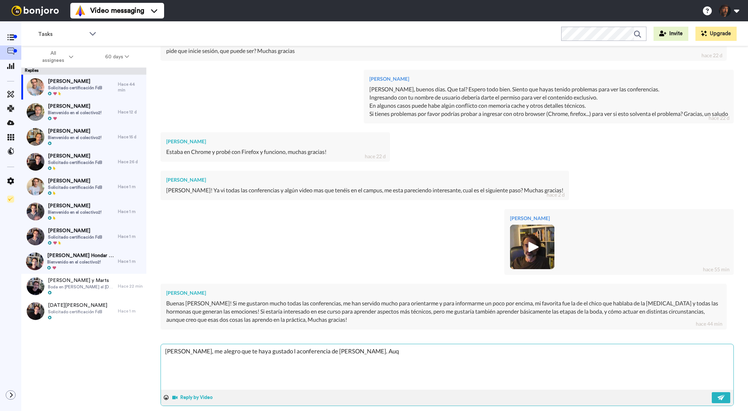
type textarea "[PERSON_NAME], me alegro que te haya gustado l aconferencia de [PERSON_NAME]. A…"
type textarea "x"
type textarea "[PERSON_NAME], me alegro que te haya gustado l aconferencia de [PERSON_NAME]. A…"
type textarea "x"
type textarea "[PERSON_NAME], me alegro que te haya gustado l aconferencia de [PERSON_NAME]. A…"
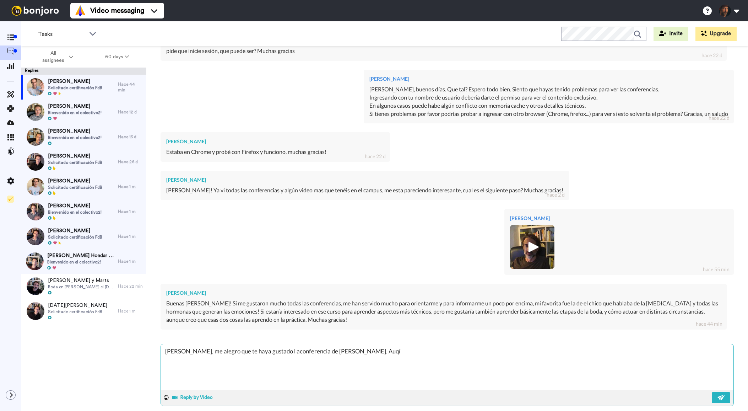
type textarea "x"
type textarea "[PERSON_NAME], me alegro que te haya gustado l aconferencia de [PERSON_NAME]. A…"
type textarea "x"
type textarea "[PERSON_NAME], me alegro que te haya gustado l aconferencia de [PERSON_NAME]. A…"
type textarea "x"
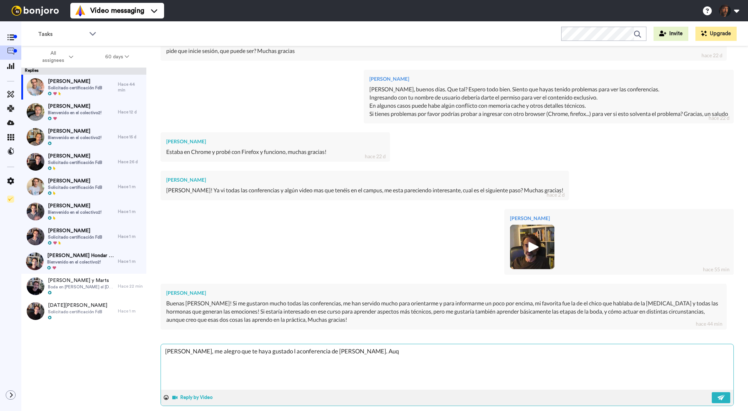
type textarea "[PERSON_NAME], me alegro que te haya gustado l aconferencia de [PERSON_NAME]. A…"
type textarea "x"
type textarea "[PERSON_NAME], me alegro que te haya gustado l aconferencia de [PERSON_NAME]. A…"
type textarea "x"
type textarea "[PERSON_NAME], me alegro que te haya gustado l aconferencia de [PERSON_NAME]. A…"
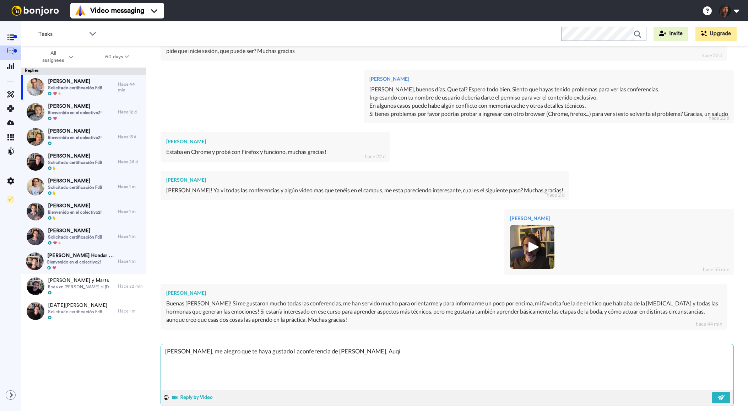
type textarea "x"
type textarea "[PERSON_NAME], me alegro que te haya gustado l aconferencia de [PERSON_NAME]. A…"
type textarea "x"
type textarea "[PERSON_NAME], me alegro que te haya gustado l aconferencia de [PERSON_NAME]. A…"
type textarea "x"
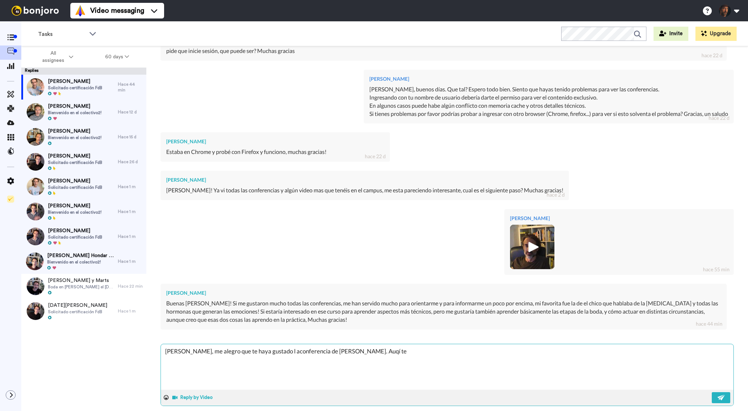
type textarea "[PERSON_NAME], me alegro que te haya gustado l aconferencia de [PERSON_NAME]. A…"
type textarea "x"
type textarea "[PERSON_NAME], me alegro que te haya gustado l aconferencia de [PERSON_NAME]. A…"
type textarea "x"
type textarea "[PERSON_NAME], me alegro que te haya gustado l aconferencia de [PERSON_NAME]. A…"
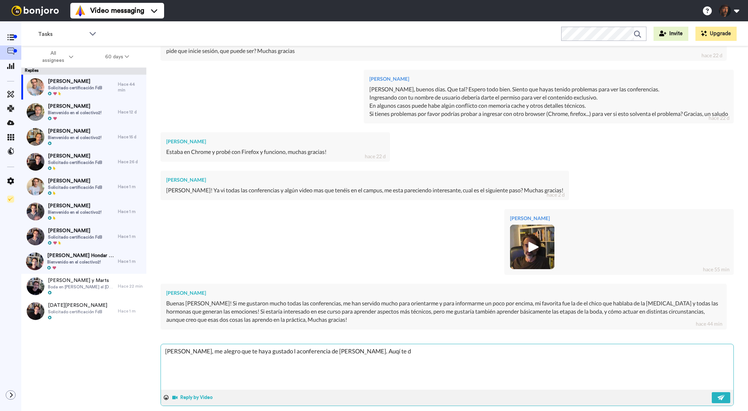
type textarea "x"
type textarea "[PERSON_NAME], me alegro que te haya gustado l aconferencia de [PERSON_NAME]. A…"
type textarea "x"
type textarea "[PERSON_NAME], me alegro que te haya gustado l aconferencia de [PERSON_NAME]. A…"
type textarea "x"
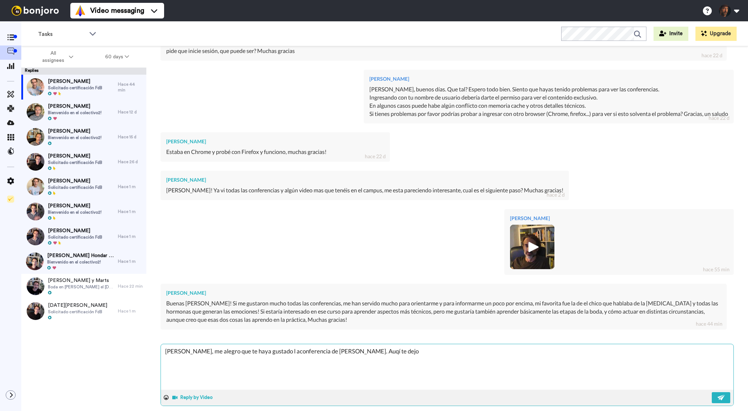
type textarea "[PERSON_NAME], me alegro que te haya gustado l aconferencia de [PERSON_NAME]. A…"
type textarea "x"
type textarea "[PERSON_NAME], me alegro que te haya gustado l aconferencia de [PERSON_NAME]. A…"
type textarea "x"
type textarea "[PERSON_NAME], me alegro que te haya gustado l aconferencia de [PERSON_NAME]. A…"
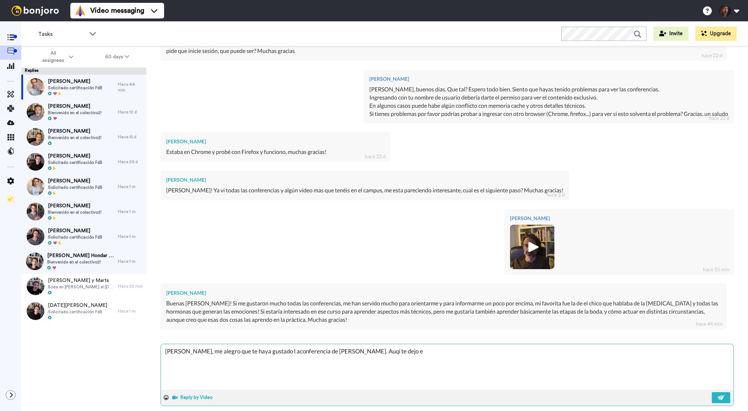
type textarea "x"
type textarea "[PERSON_NAME], me alegro que te haya gustado l aconferencia de [PERSON_NAME]. A…"
type textarea "x"
type textarea "[PERSON_NAME], me alegro que te haya gustado l aconferencia de [PERSON_NAME]. A…"
type textarea "x"
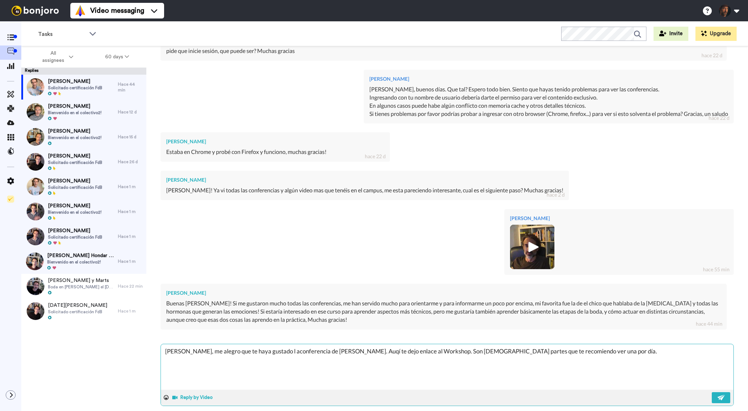
scroll to position [0, 0]
paste textarea "[URL][DOMAIN_NAME]"
click at [281, 344] on textarea "[PERSON_NAME], me alegro que te haya gustado l aconferencia de [PERSON_NAME]. A…" at bounding box center [447, 366] width 573 height 45
click at [375, 344] on textarea "[PERSON_NAME], me alegro que te haya gustado la conferencia de [PERSON_NAME]. A…" at bounding box center [447, 366] width 573 height 45
drag, startPoint x: 378, startPoint y: 342, endPoint x: 364, endPoint y: 344, distance: 14.6
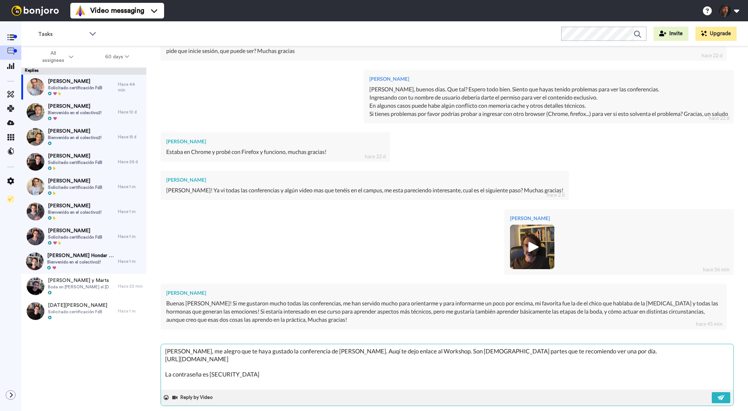
click at [364, 344] on textarea "[PERSON_NAME], me alegro que te haya gustado la conferencia de [PERSON_NAME]. A…" at bounding box center [447, 366] width 573 height 45
click at [565, 344] on textarea "[PERSON_NAME], me alegro que te haya gustado la conferencia de [PERSON_NAME]. T…" at bounding box center [447, 366] width 573 height 45
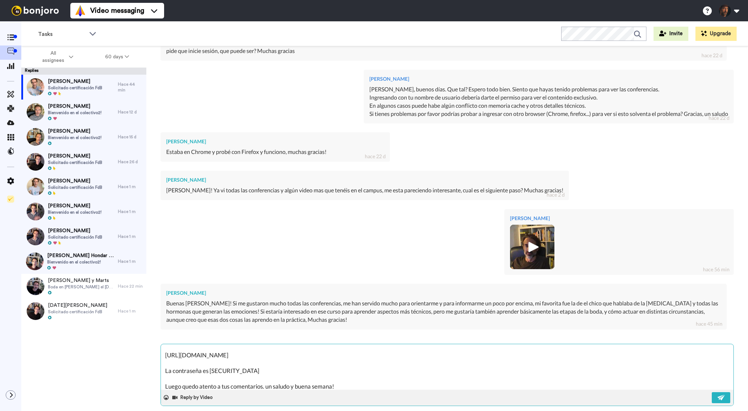
scroll to position [27, 0]
drag, startPoint x: 185, startPoint y: 370, endPoint x: 157, endPoint y: 370, distance: 28.1
click at [157, 370] on div "[PERSON_NAME] Delete Open original Resend Solicitado certificación FdB : Hace 1…" at bounding box center [447, 240] width 602 height 389
click at [726, 392] on button at bounding box center [721, 397] width 18 height 11
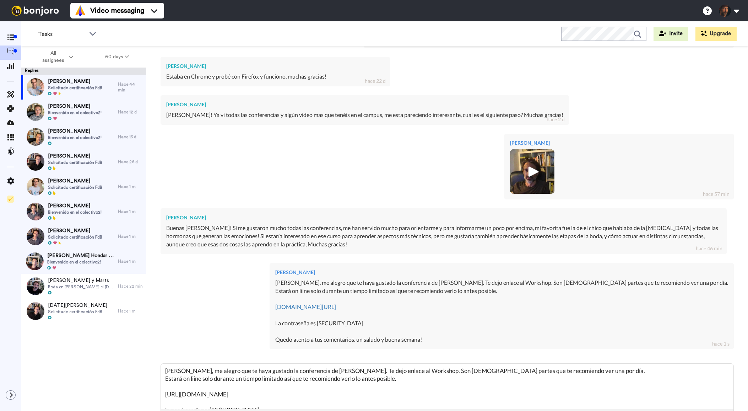
scroll to position [622, 0]
